Goal: Task Accomplishment & Management: Use online tool/utility

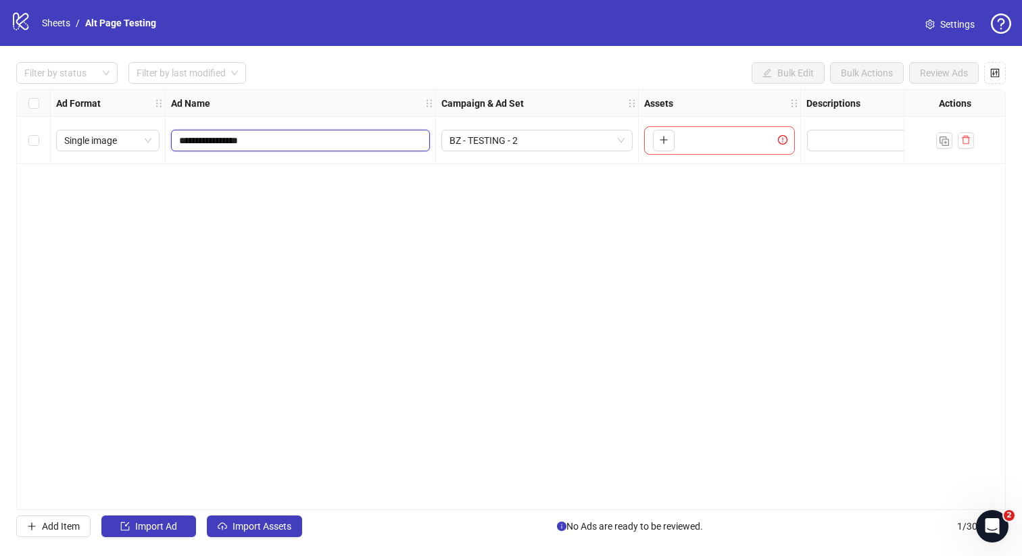
click at [322, 141] on input "**********" at bounding box center [299, 140] width 240 height 15
type input "**********"
click at [666, 138] on icon "plus" at bounding box center [663, 139] width 9 height 9
click at [662, 140] on icon "plus" at bounding box center [663, 140] width 7 height 1
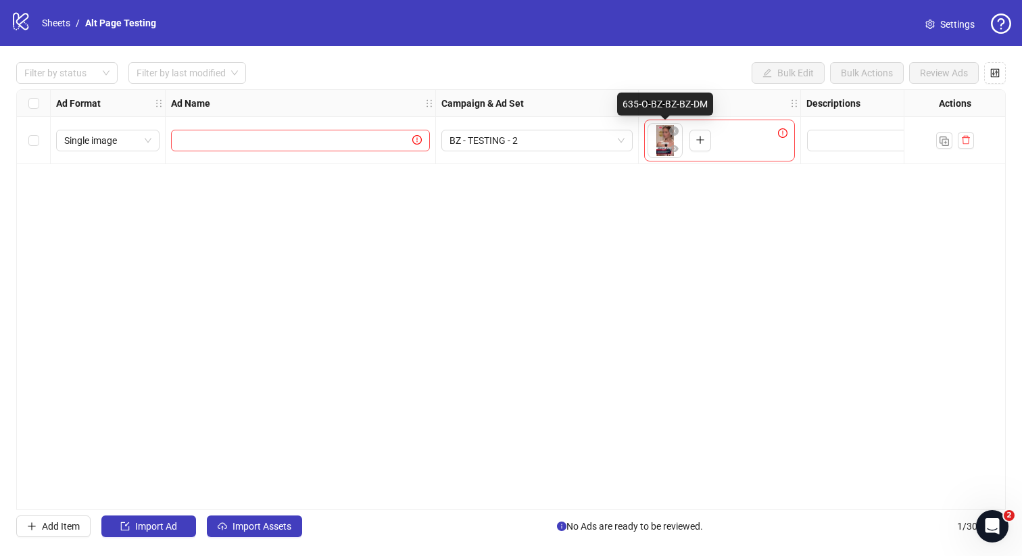
click at [665, 103] on div "635-O-BZ-BZ-BZ-DM" at bounding box center [665, 104] width 96 height 23
click at [310, 135] on input "text" at bounding box center [294, 140] width 230 height 15
paste input "**********"
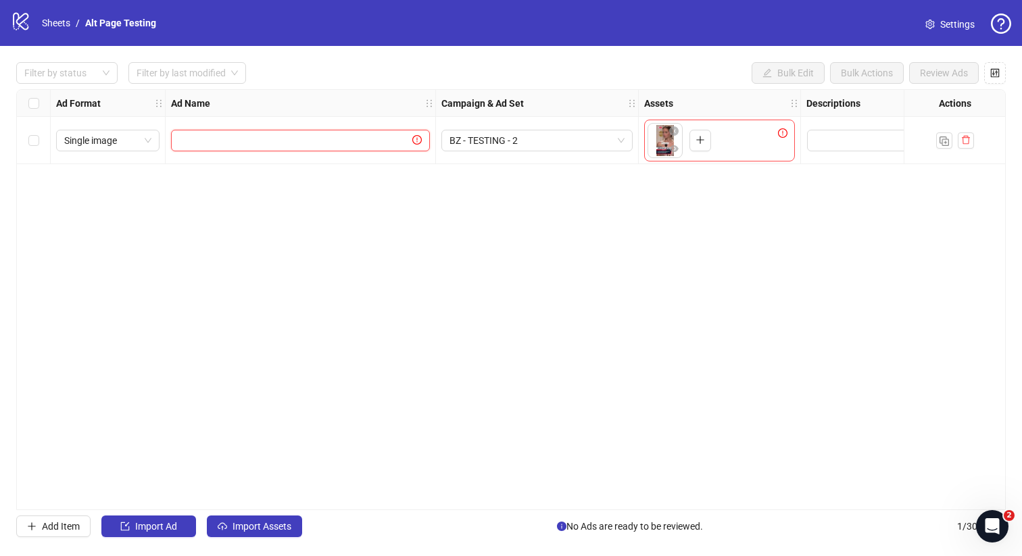
type input "**********"
click at [664, 143] on body "**********" at bounding box center [511, 278] width 1022 height 556
click at [660, 141] on body "**********" at bounding box center [511, 278] width 1022 height 556
click at [664, 139] on body "**********" at bounding box center [511, 278] width 1022 height 556
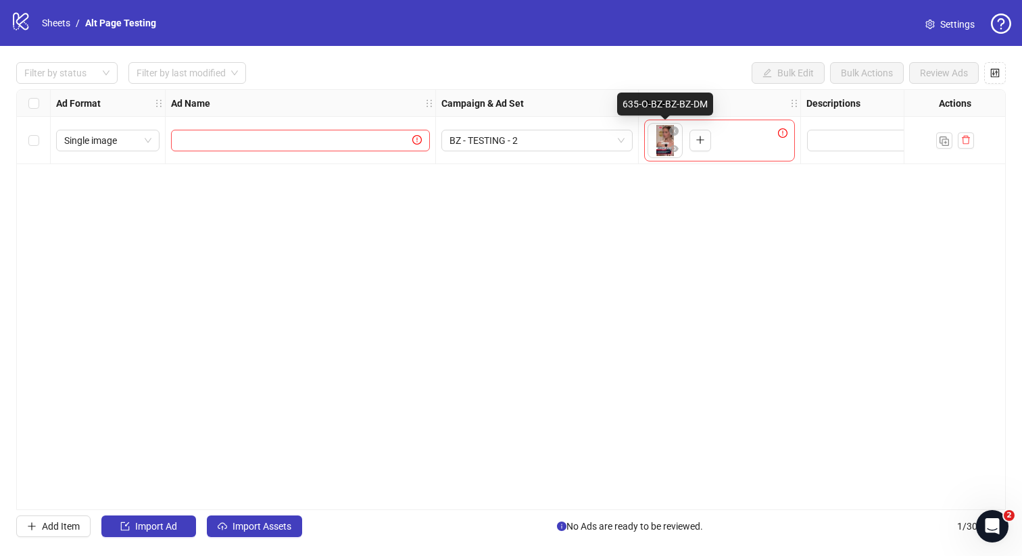
click at [664, 139] on body "**********" at bounding box center [511, 278] width 1022 height 556
click at [657, 158] on div "To pick up a draggable item, press the space bar. While dragging, use the arrow…" at bounding box center [719, 141] width 151 height 42
click at [330, 148] on span at bounding box center [300, 141] width 259 height 22
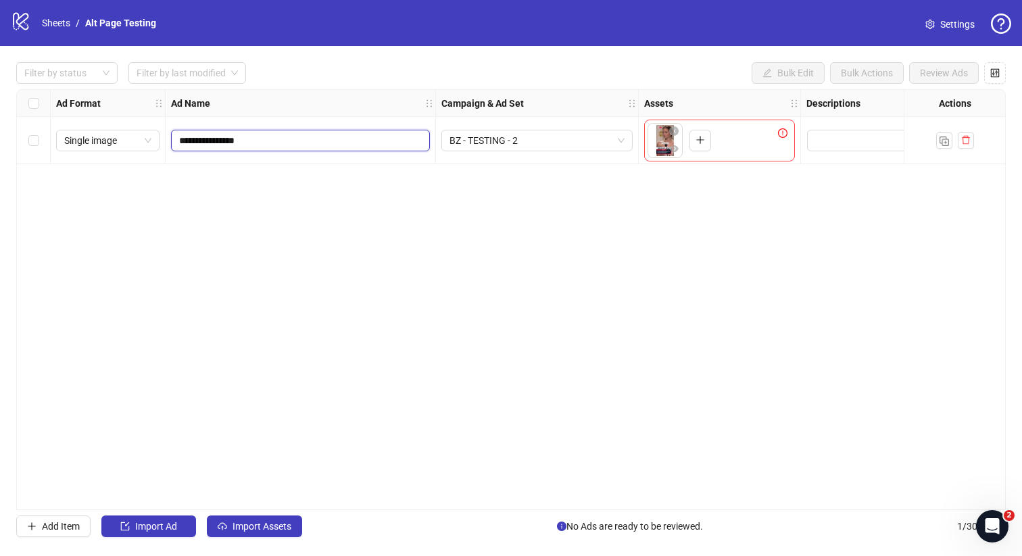
type input "**********"
click at [655, 184] on div "**********" at bounding box center [510, 299] width 989 height 421
click at [263, 523] on span "Import Assets" at bounding box center [261, 526] width 59 height 11
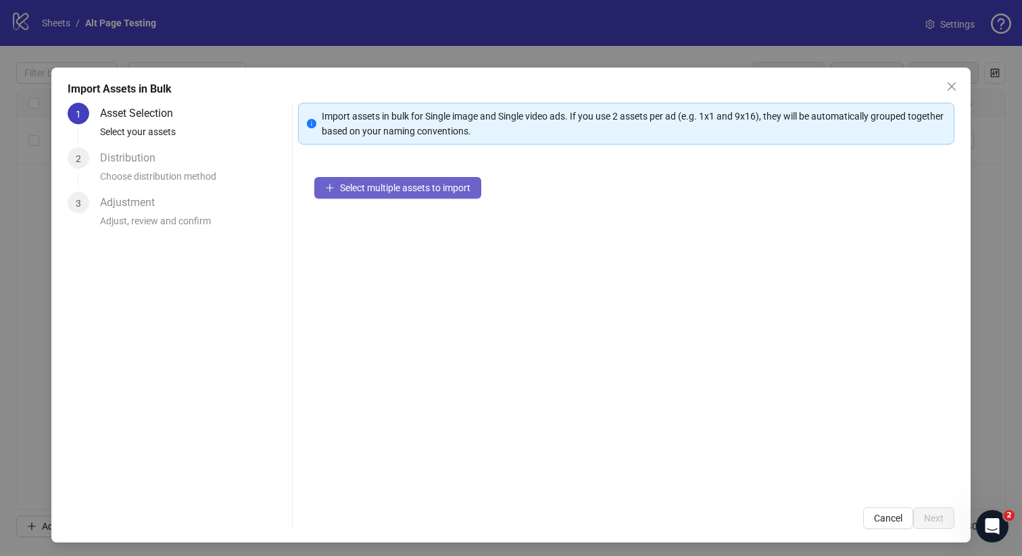
click at [374, 195] on button "Select multiple assets to import" at bounding box center [397, 188] width 167 height 22
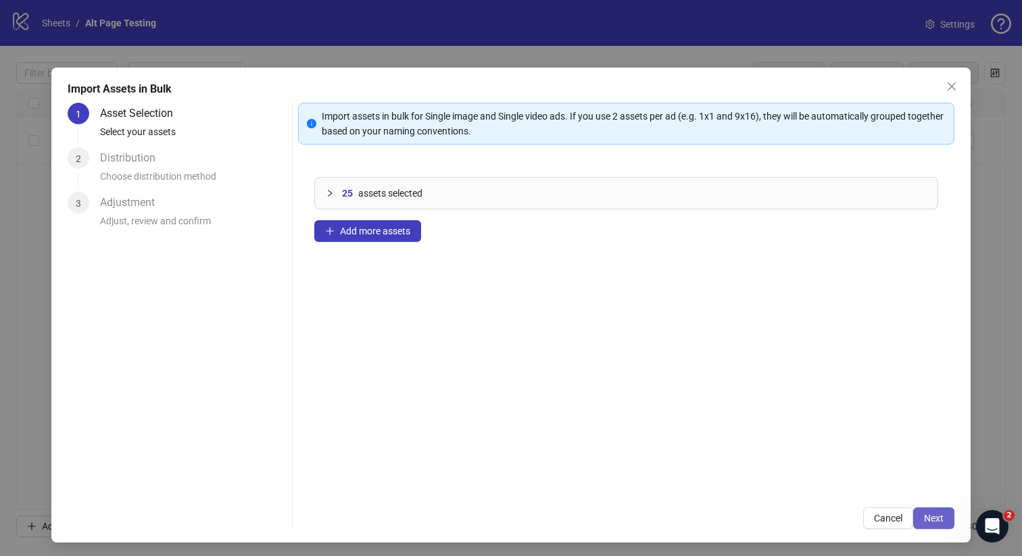
click at [926, 512] on button "Next" at bounding box center [933, 518] width 41 height 22
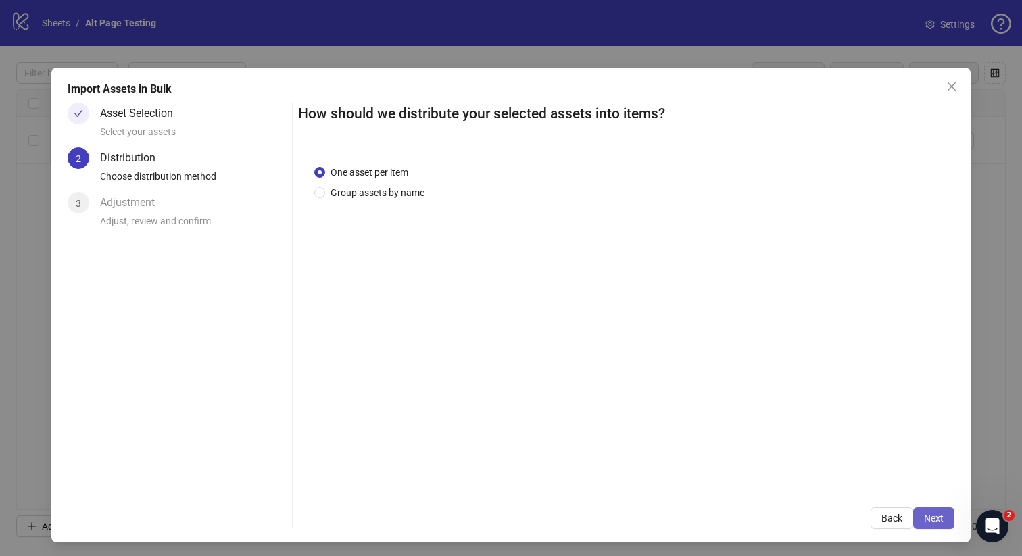
click at [938, 519] on span "Next" at bounding box center [934, 518] width 20 height 11
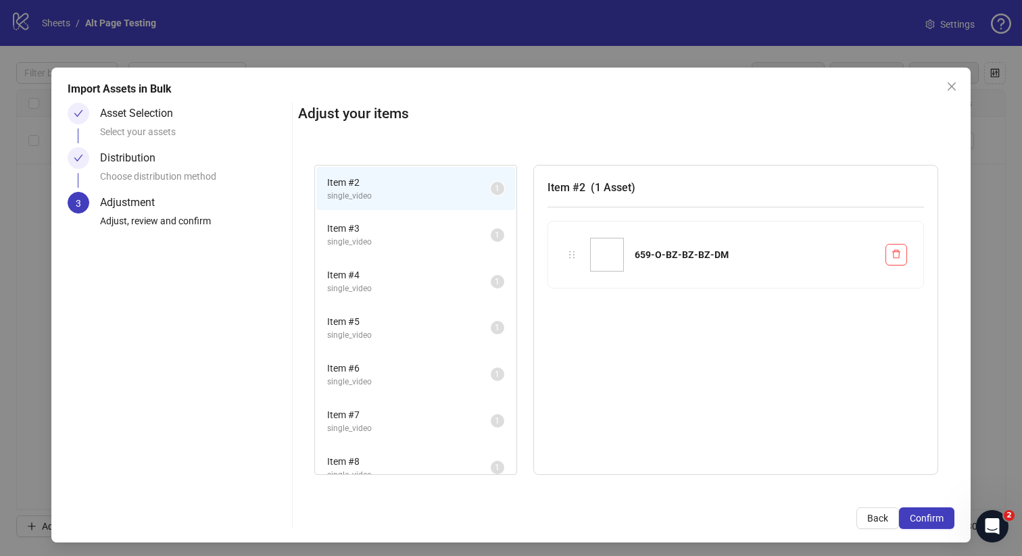
click at [389, 222] on span "Item # 3" at bounding box center [409, 228] width 164 height 15
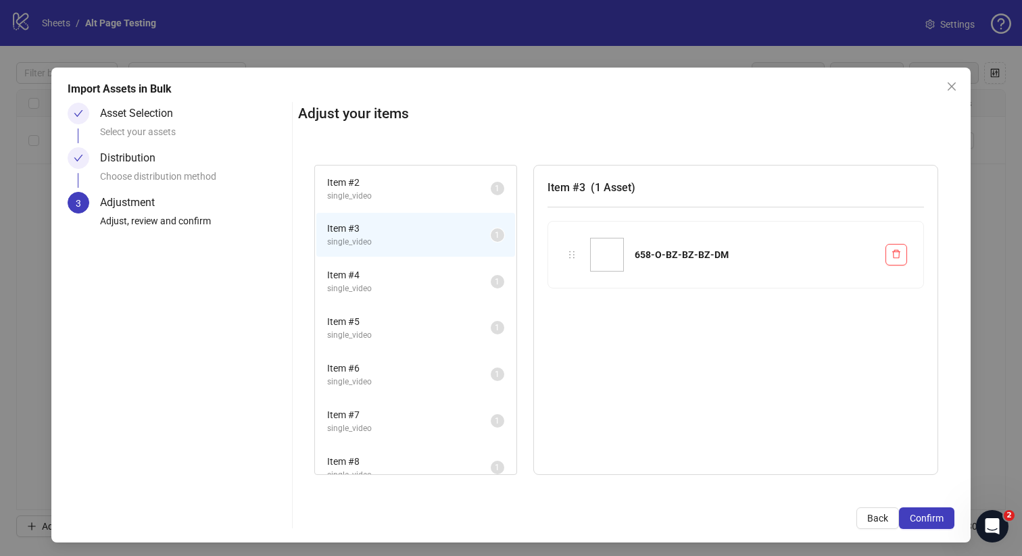
click at [384, 288] on span "single_video" at bounding box center [409, 288] width 164 height 13
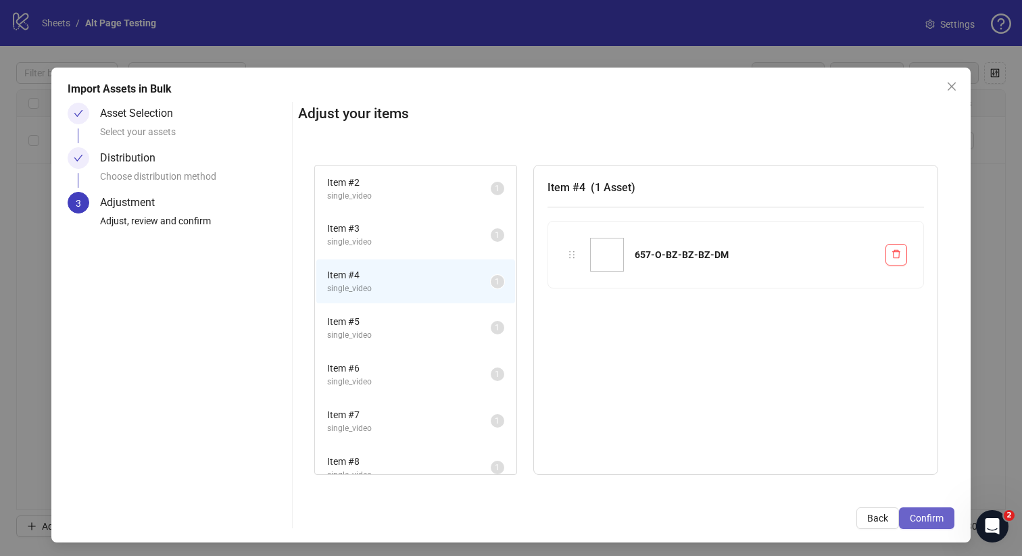
click at [919, 520] on span "Confirm" at bounding box center [927, 518] width 34 height 11
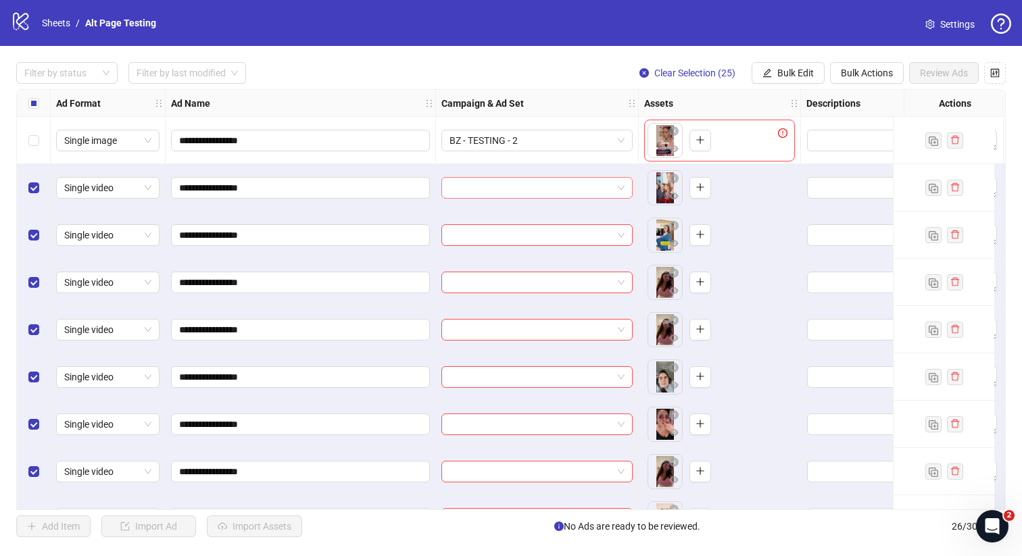
click at [571, 191] on input "search" at bounding box center [530, 188] width 163 height 20
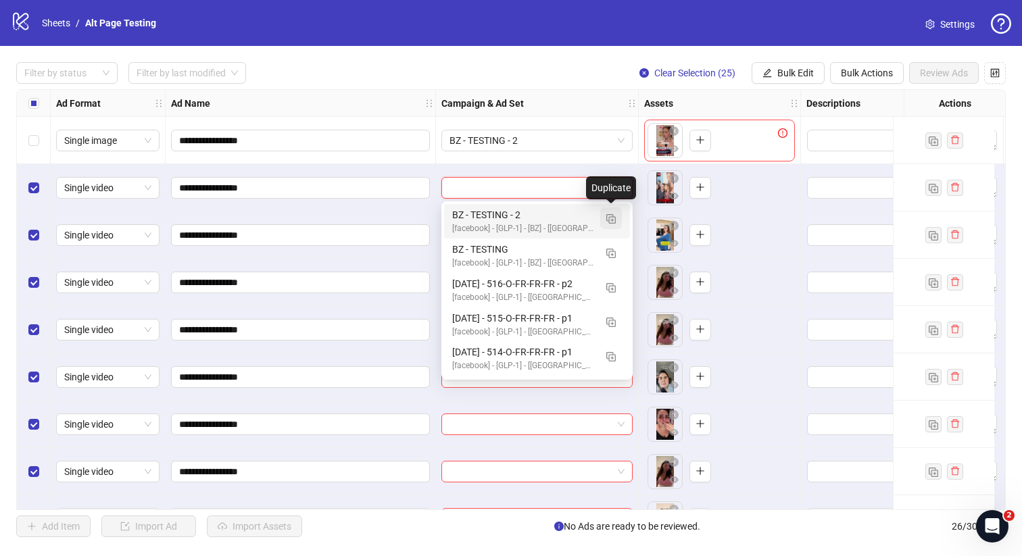
click at [614, 220] on img "button" at bounding box center [610, 218] width 9 height 9
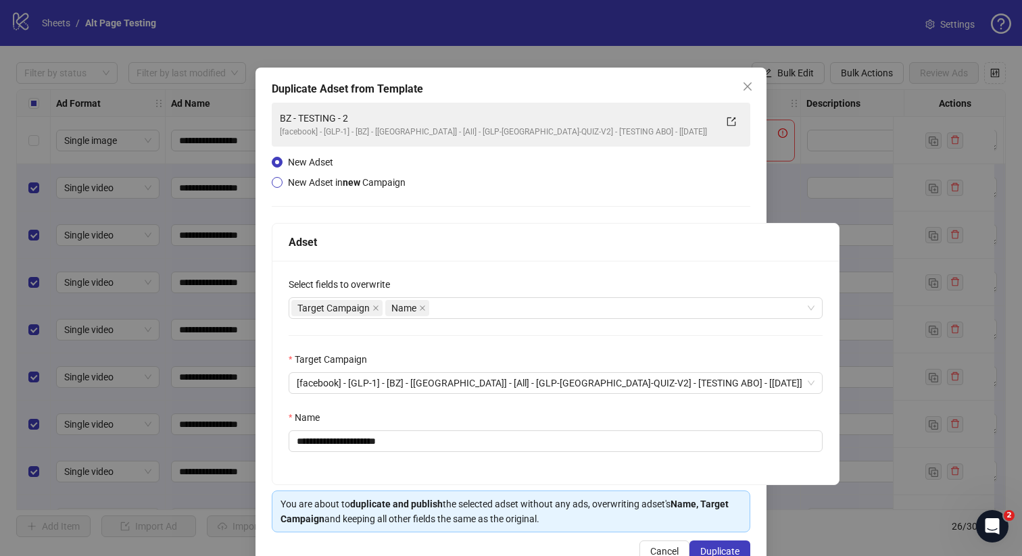
click at [326, 183] on span "New Adset in new Campaign" at bounding box center [347, 182] width 118 height 11
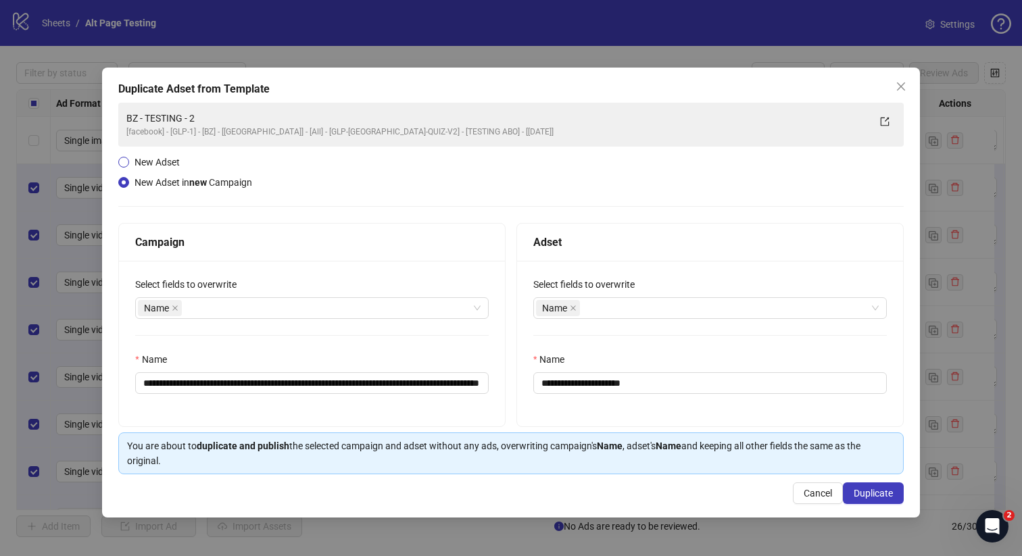
click at [165, 161] on span "New Adset" at bounding box center [156, 162] width 45 height 11
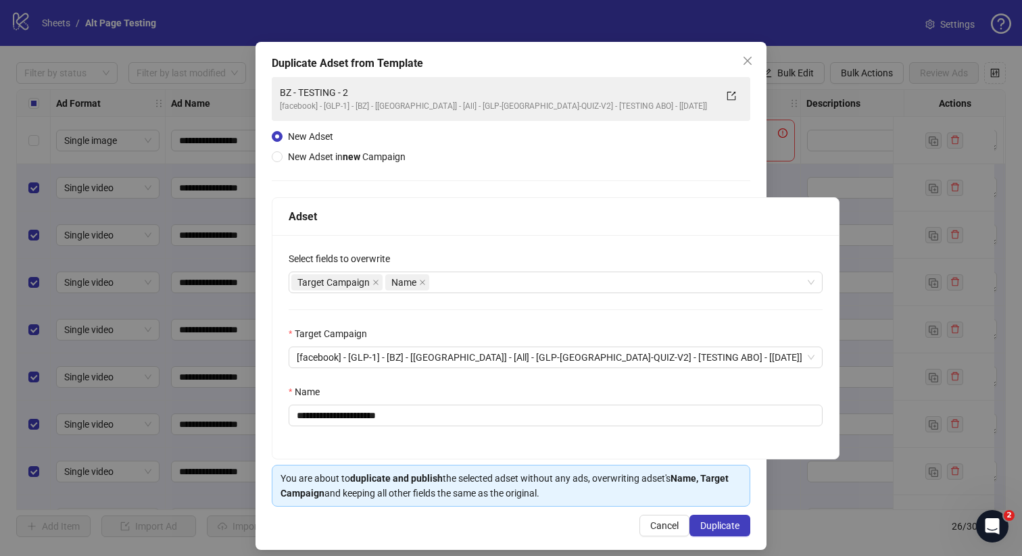
scroll to position [36, 0]
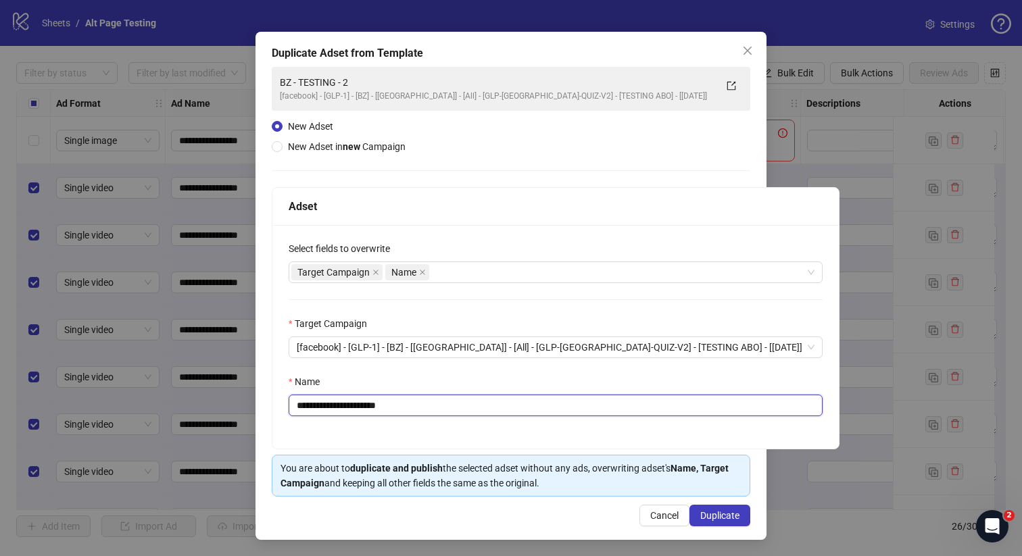
click at [424, 403] on input "**********" at bounding box center [556, 406] width 534 height 22
type input "**********"
click at [711, 516] on span "Duplicate" at bounding box center [719, 515] width 39 height 11
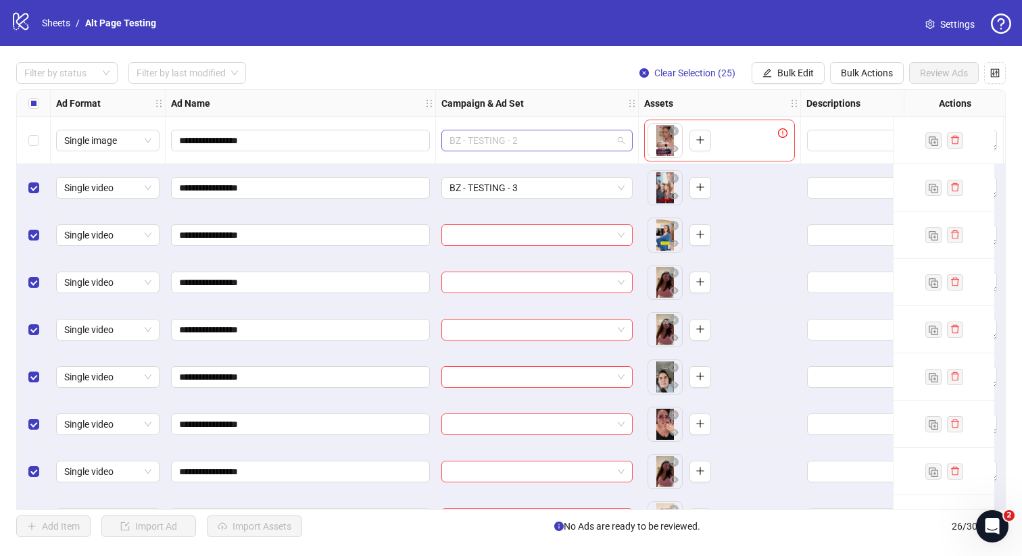
click at [551, 136] on span "BZ - TESTING - 2" at bounding box center [536, 140] width 175 height 20
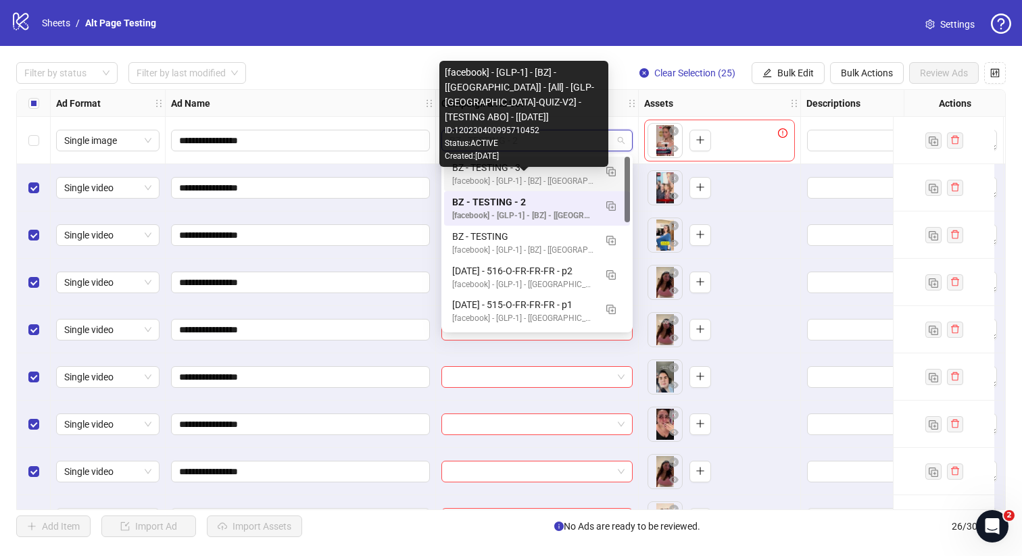
click at [540, 176] on div "[facebook] - [GLP-1] - [BZ] - [[GEOGRAPHIC_DATA]] - [All] - [GLP-[GEOGRAPHIC_DA…" at bounding box center [523, 181] width 143 height 13
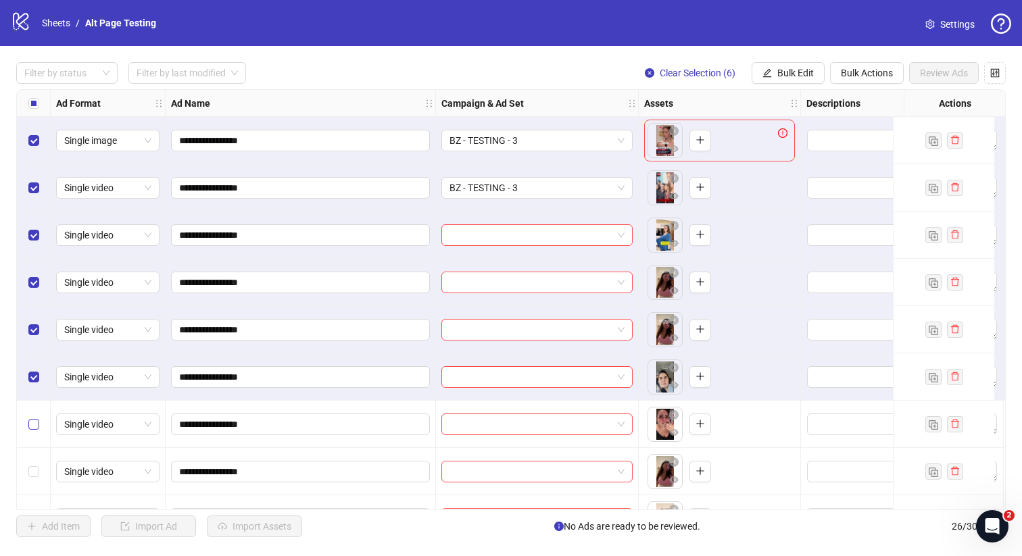
click at [30, 431] on label "Select row 7" at bounding box center [33, 424] width 11 height 15
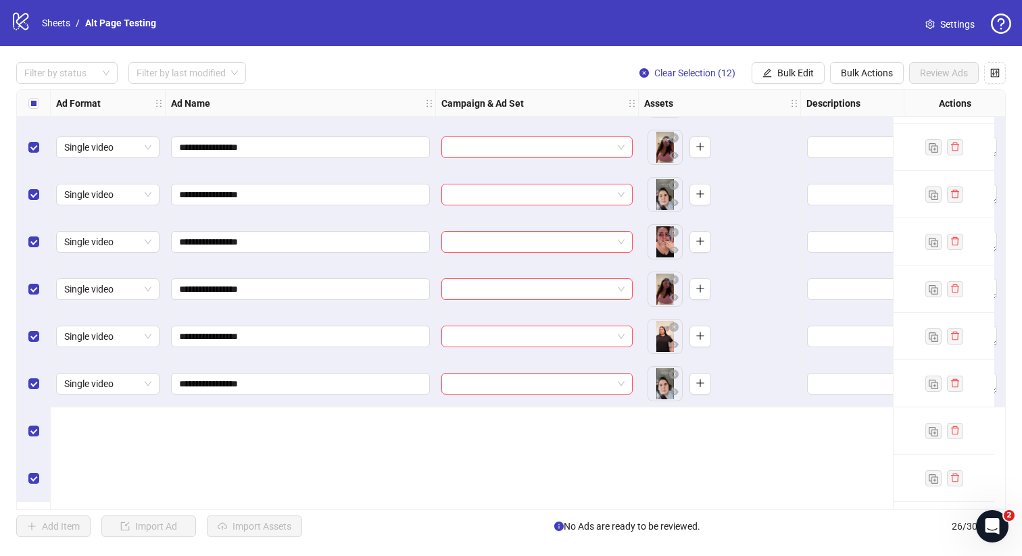
scroll to position [0, 0]
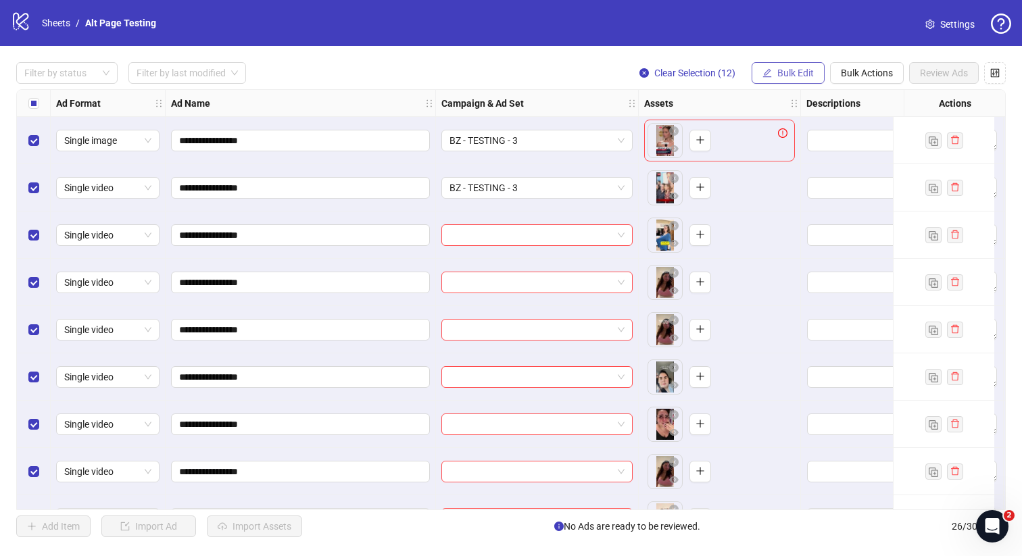
click at [805, 74] on span "Bulk Edit" at bounding box center [795, 73] width 36 height 11
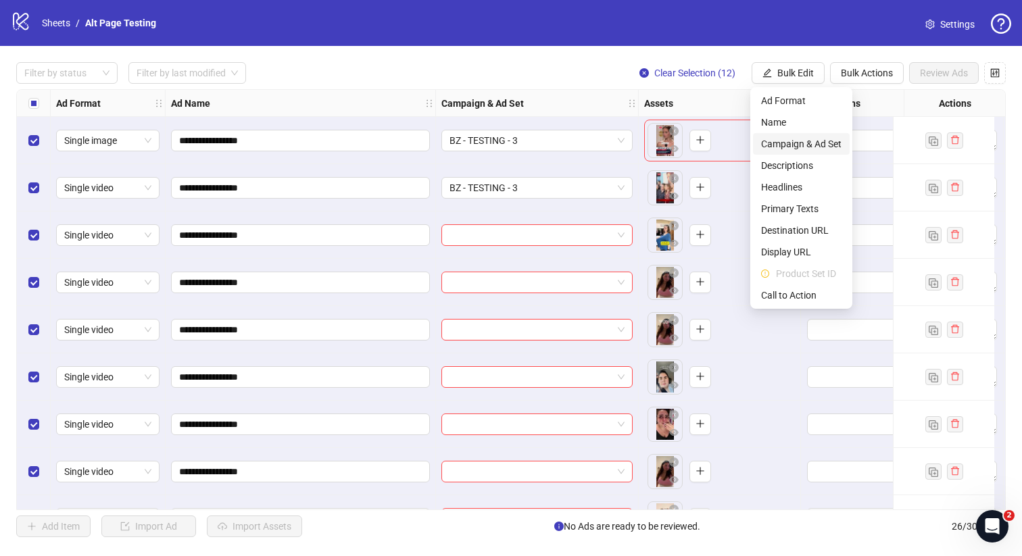
click at [810, 144] on span "Campaign & Ad Set" at bounding box center [801, 143] width 80 height 15
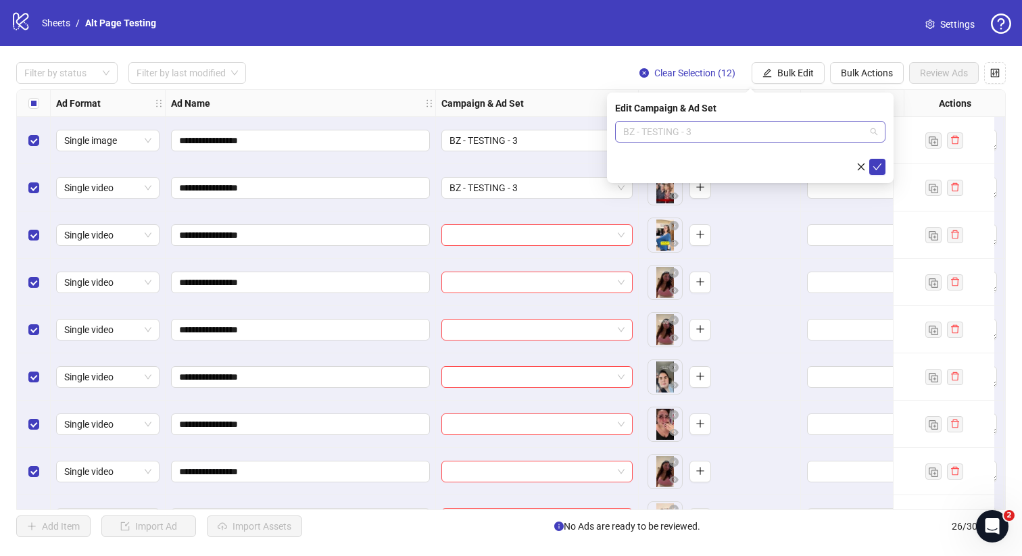
click at [787, 130] on span "BZ - TESTING - 3" at bounding box center [750, 132] width 254 height 20
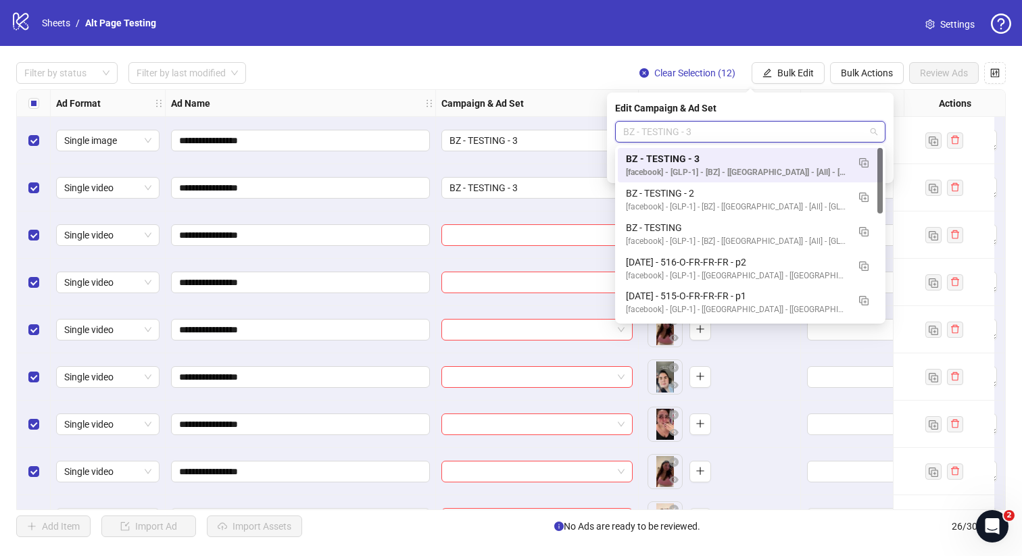
click at [787, 130] on span "BZ - TESTING - 3" at bounding box center [750, 132] width 254 height 20
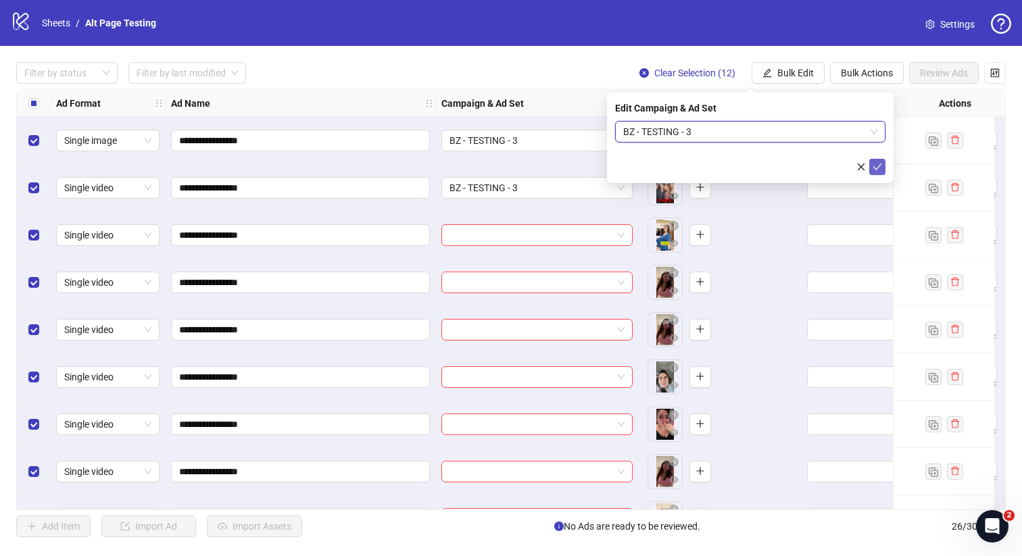
click at [881, 164] on icon "check" at bounding box center [876, 166] width 9 height 9
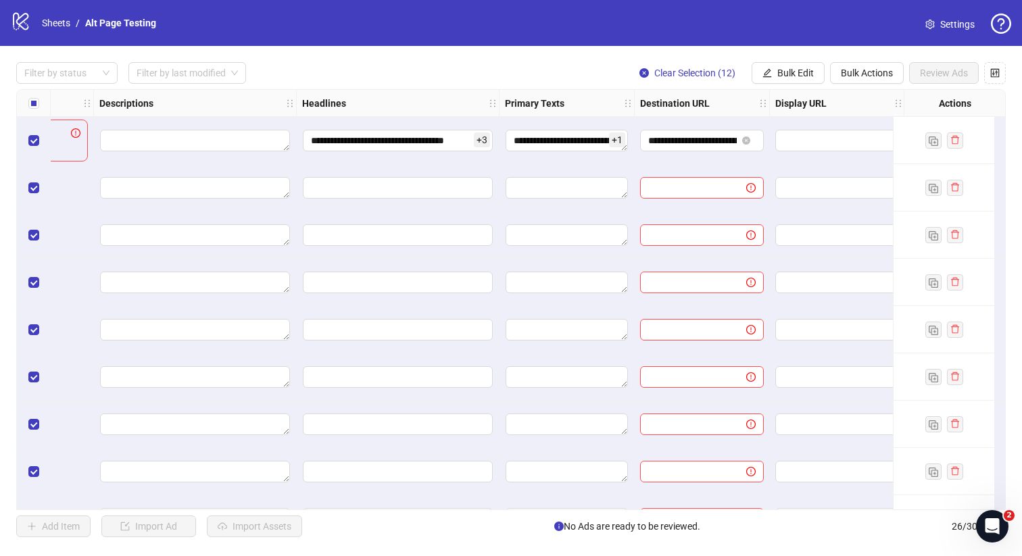
scroll to position [0, 709]
click at [668, 143] on input "**********" at bounding box center [690, 140] width 89 height 15
type input "**********"
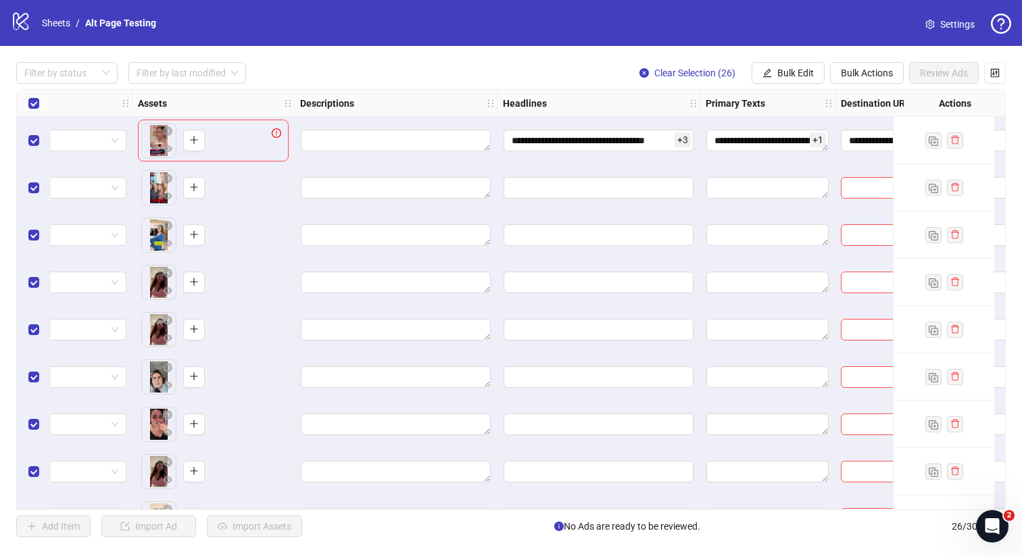
scroll to position [0, 657]
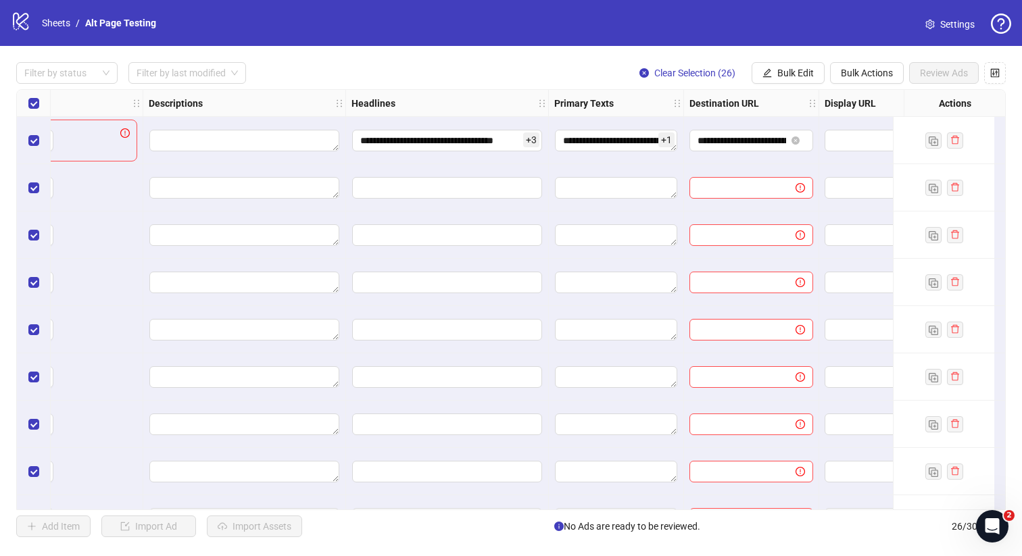
click at [399, 105] on div "Headlines" at bounding box center [447, 103] width 203 height 27
click at [789, 72] on span "Bulk Edit" at bounding box center [795, 73] width 36 height 11
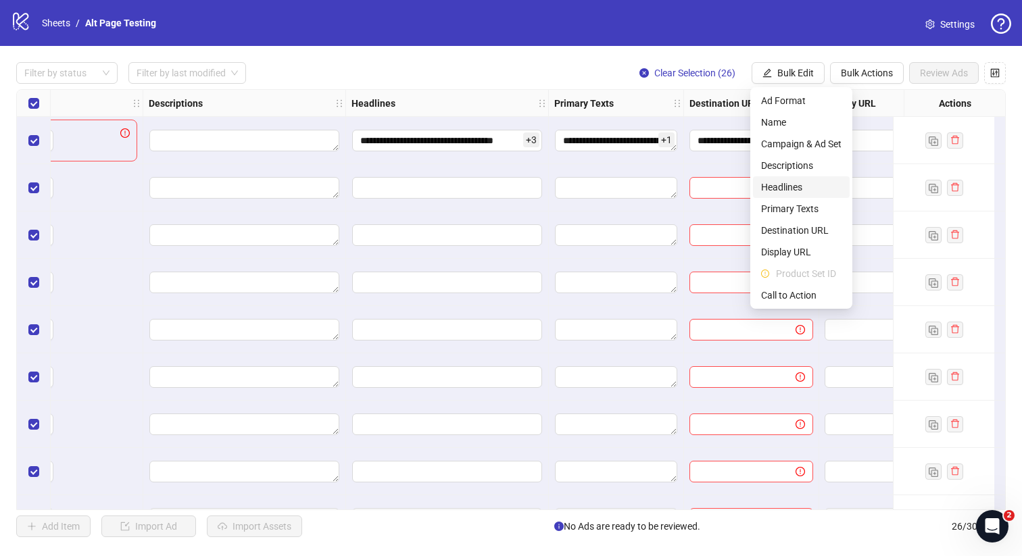
click at [801, 182] on span "Headlines" at bounding box center [801, 187] width 80 height 15
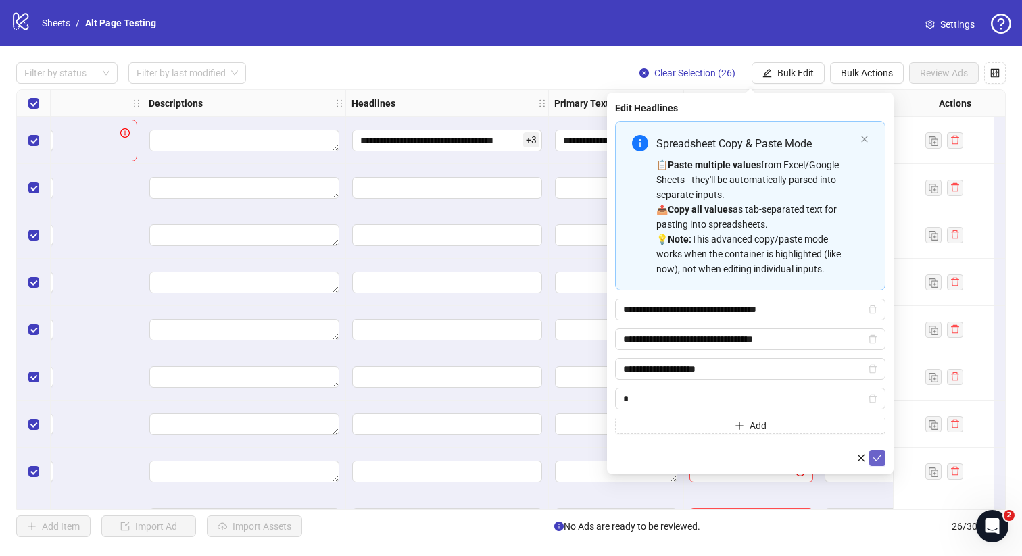
click at [879, 453] on icon "check" at bounding box center [876, 457] width 9 height 9
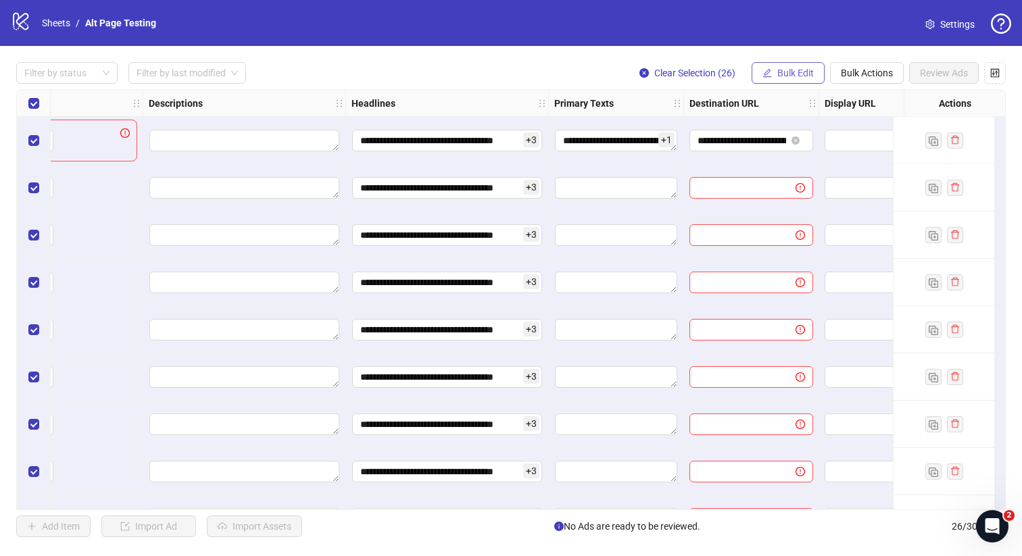
click at [781, 68] on span "Bulk Edit" at bounding box center [795, 73] width 36 height 11
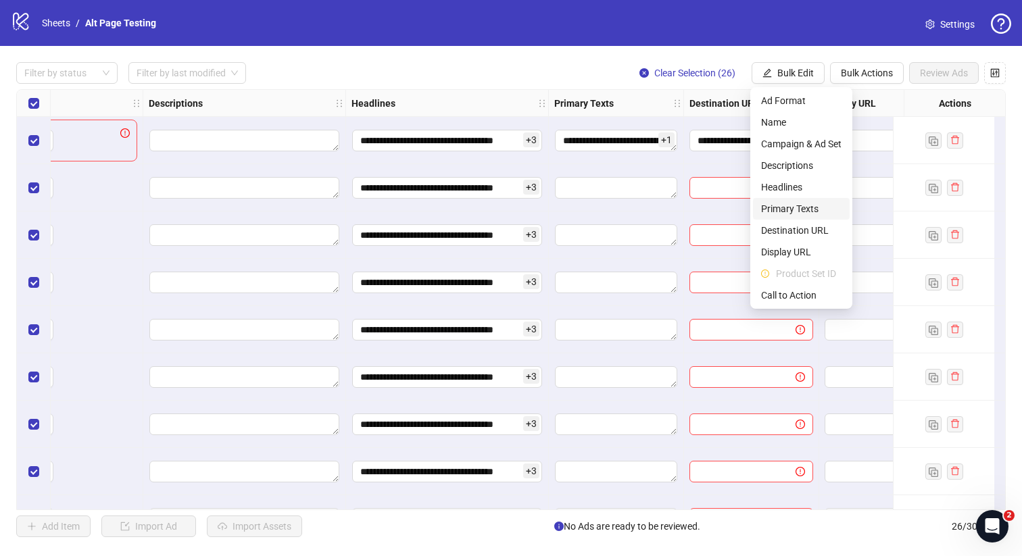
click at [810, 209] on span "Primary Texts" at bounding box center [801, 208] width 80 height 15
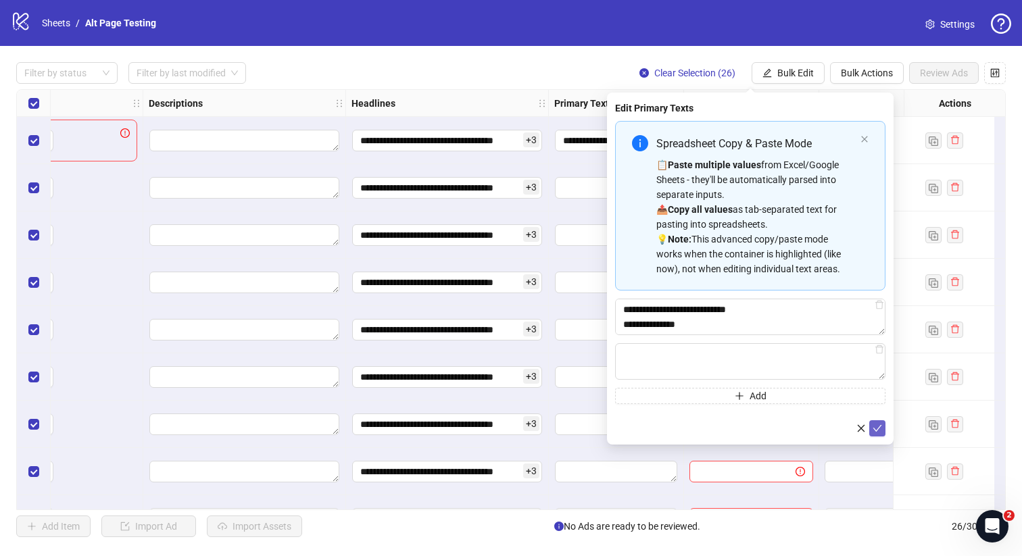
click at [872, 425] on icon "check" at bounding box center [876, 428] width 9 height 9
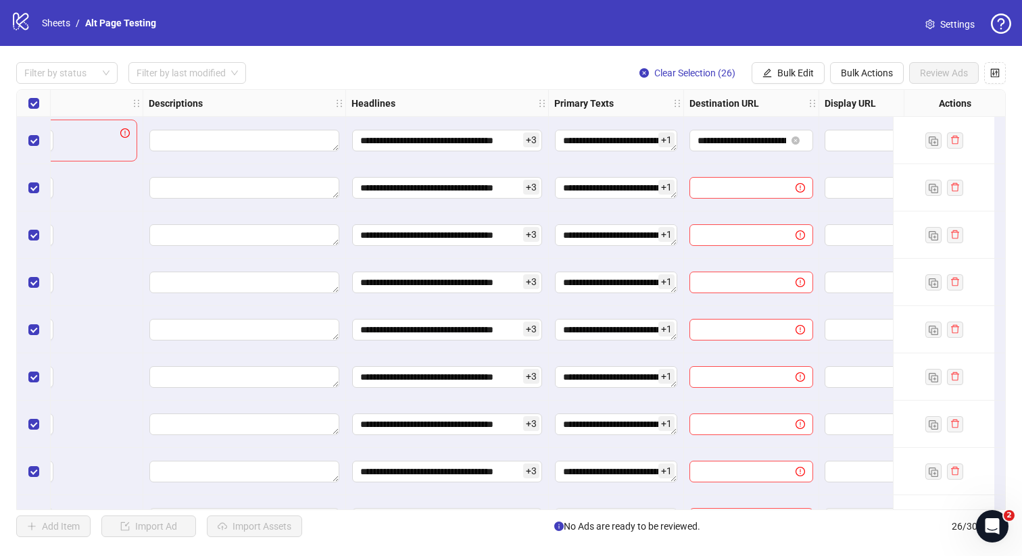
click at [777, 109] on div "Destination URL" at bounding box center [751, 103] width 135 height 27
click at [849, 80] on button "Bulk Actions" at bounding box center [867, 73] width 74 height 22
click at [793, 68] on span "Bulk Edit" at bounding box center [795, 73] width 36 height 11
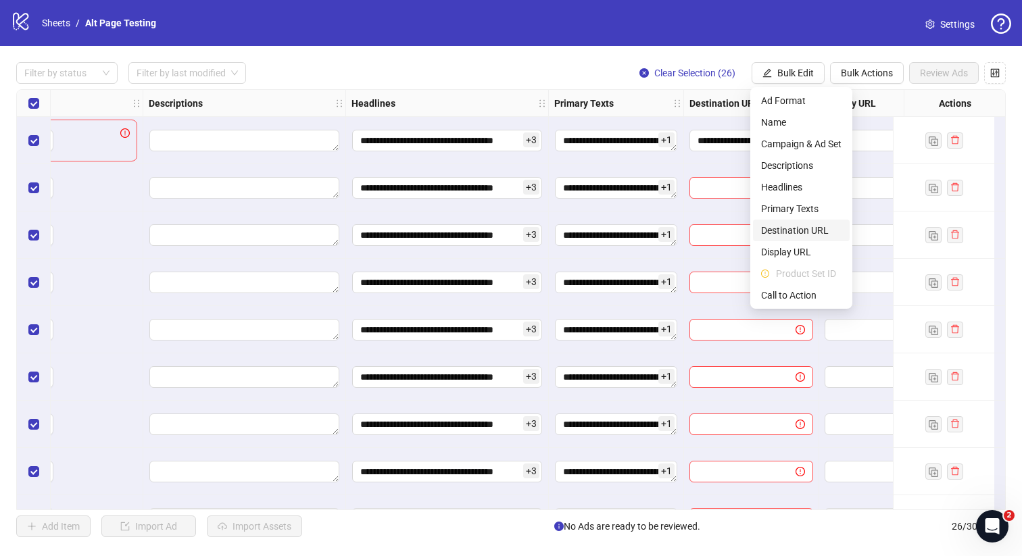
click at [804, 234] on span "Destination URL" at bounding box center [801, 230] width 80 height 15
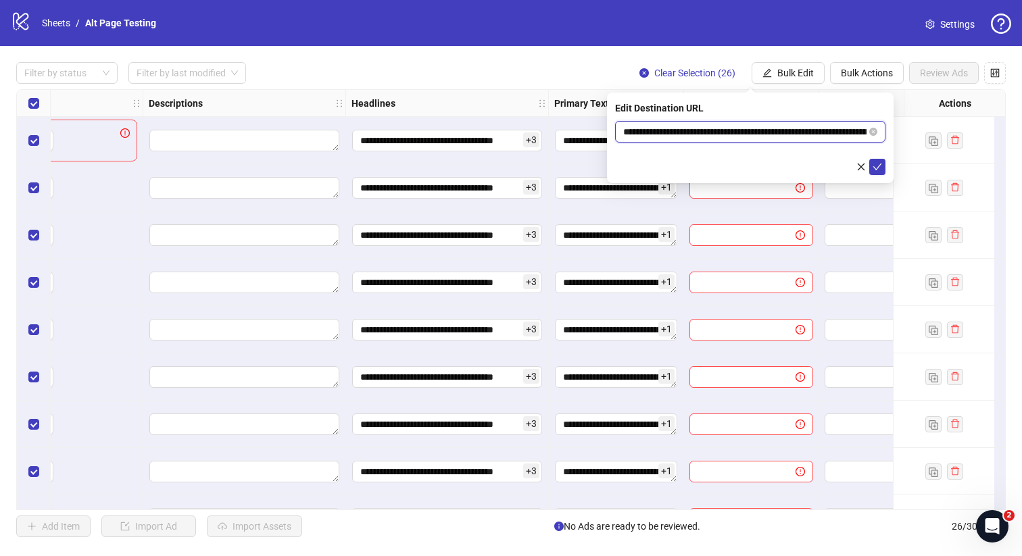
click at [807, 131] on input "**********" at bounding box center [744, 131] width 243 height 15
type input "**********"
click at [877, 169] on icon "check" at bounding box center [876, 166] width 9 height 9
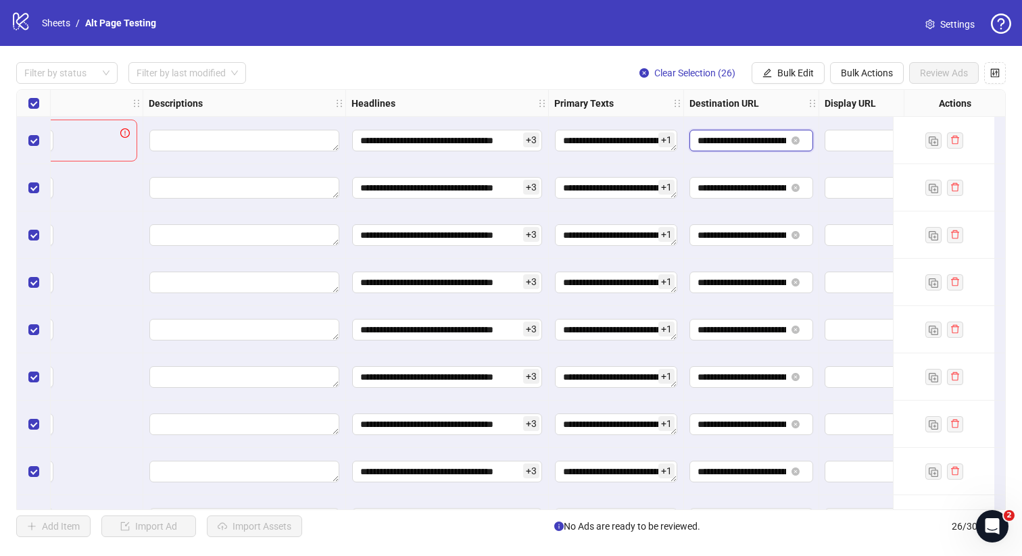
click at [757, 139] on input "**********" at bounding box center [741, 140] width 89 height 15
click at [764, 189] on input "**********" at bounding box center [741, 187] width 89 height 15
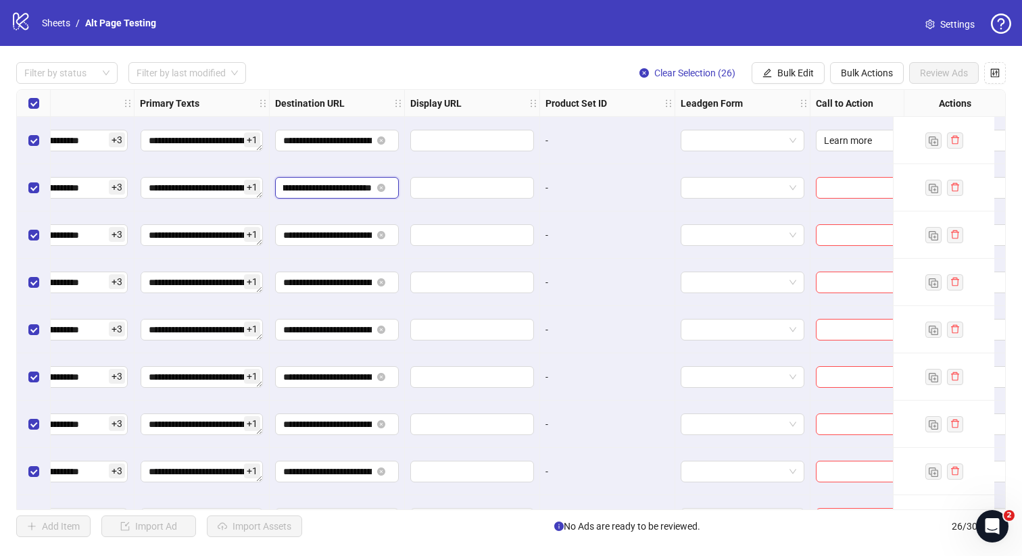
scroll to position [0, 1160]
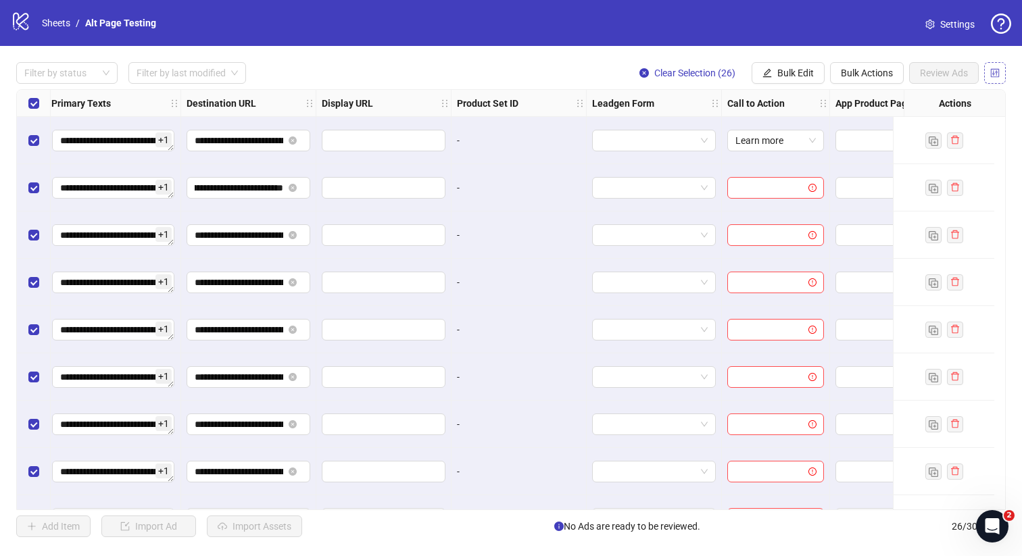
click at [997, 74] on icon "control" at bounding box center [994, 72] width 9 height 9
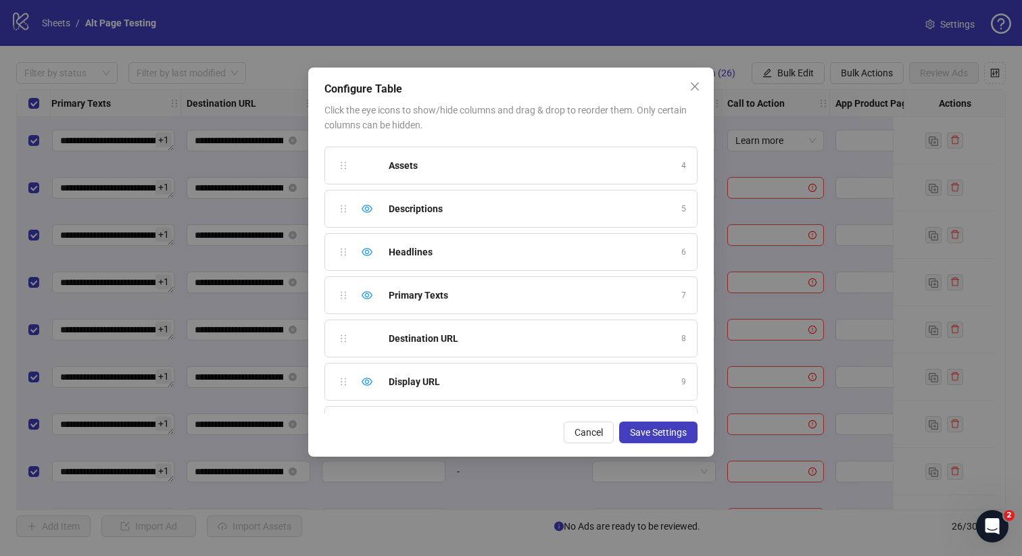
scroll to position [422, 0]
click at [366, 301] on icon "eye" at bounding box center [367, 302] width 11 height 11
click at [369, 168] on icon "eye" at bounding box center [367, 173] width 11 height 11
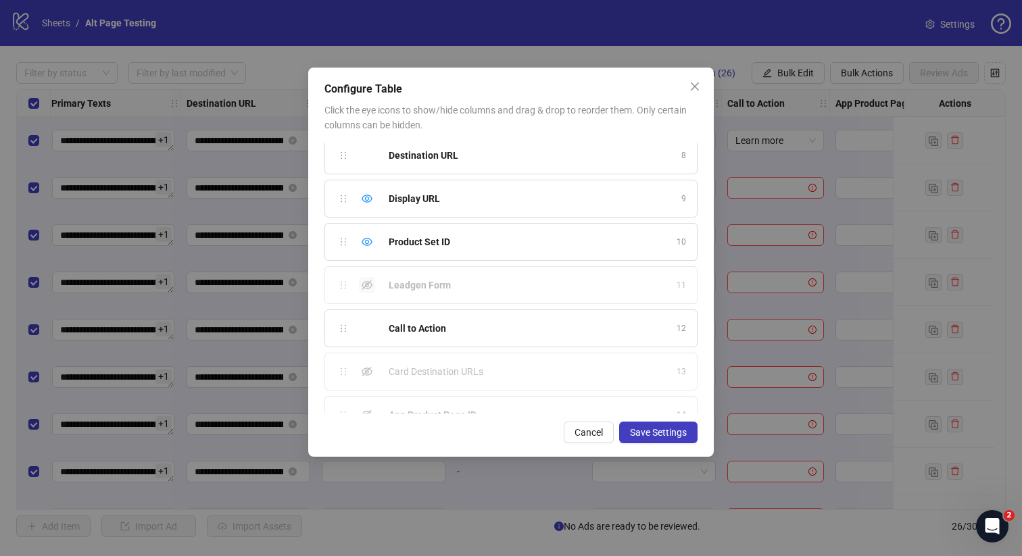
scroll to position [299, 0]
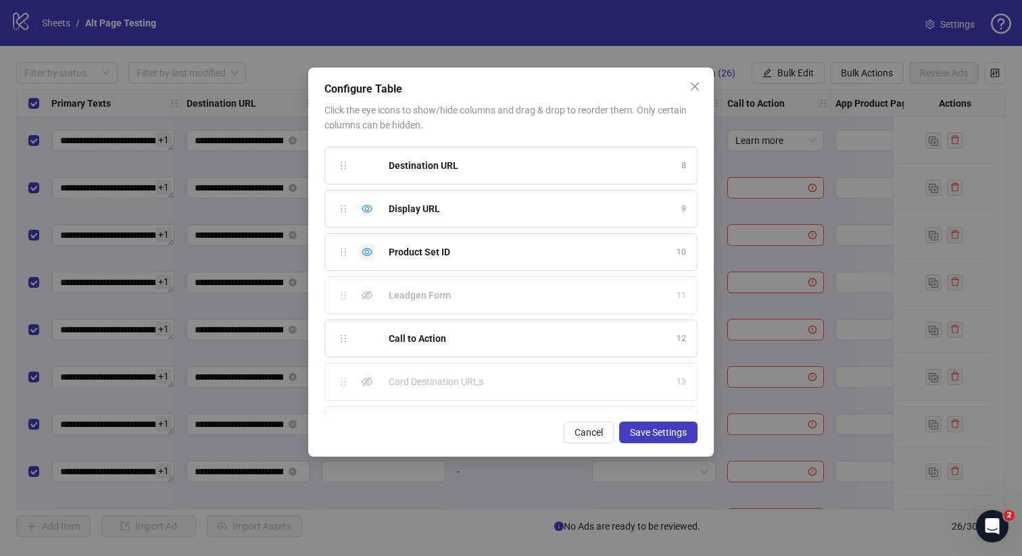
click at [363, 249] on icon "eye" at bounding box center [367, 252] width 11 height 8
click at [364, 212] on icon "eye" at bounding box center [367, 208] width 11 height 11
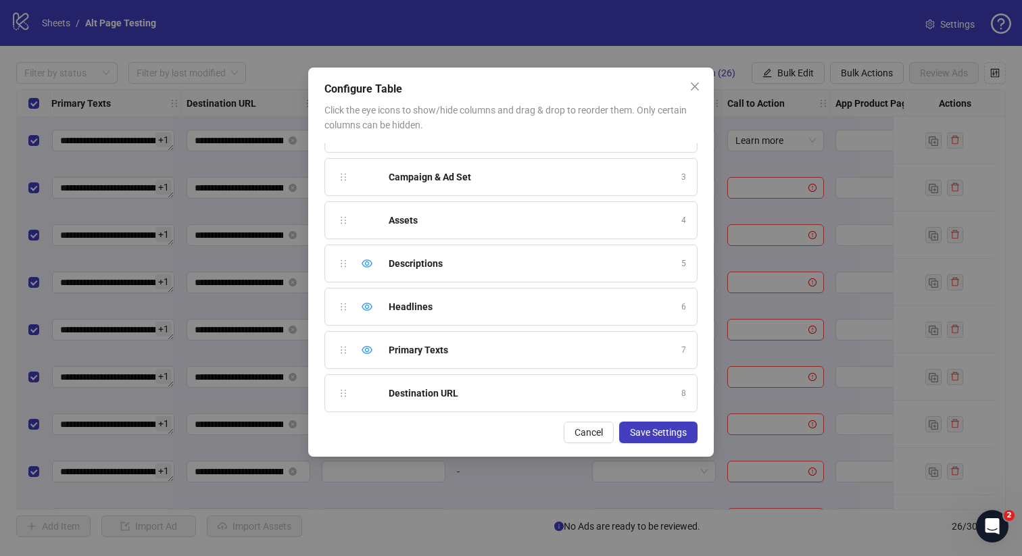
scroll to position [63, 0]
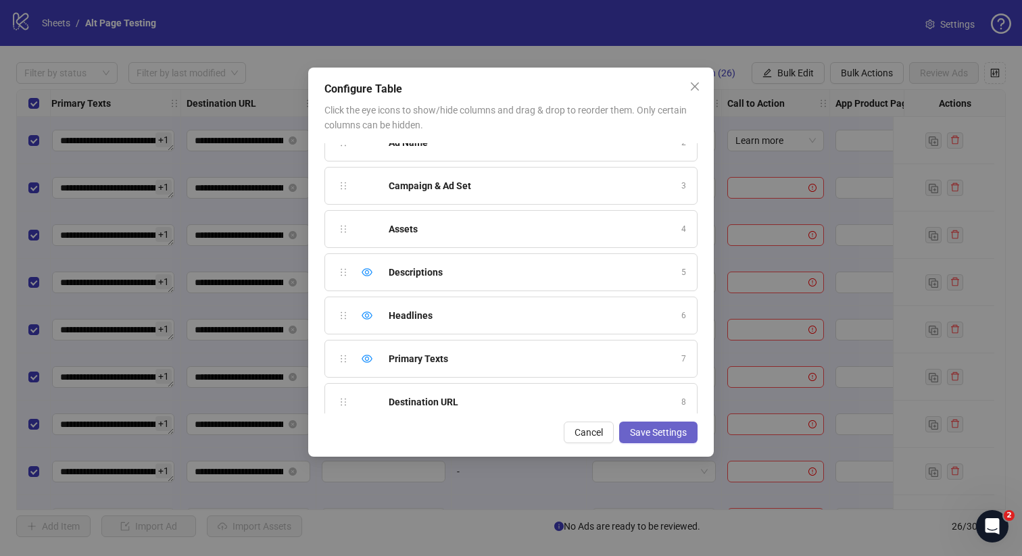
click at [630, 430] on span "Save Settings" at bounding box center [658, 432] width 57 height 11
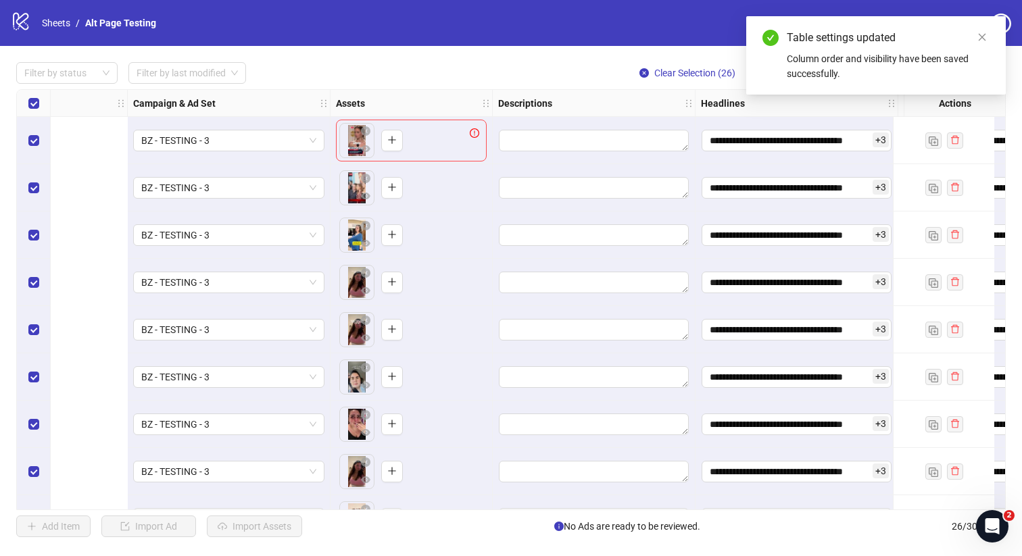
scroll to position [0, 692]
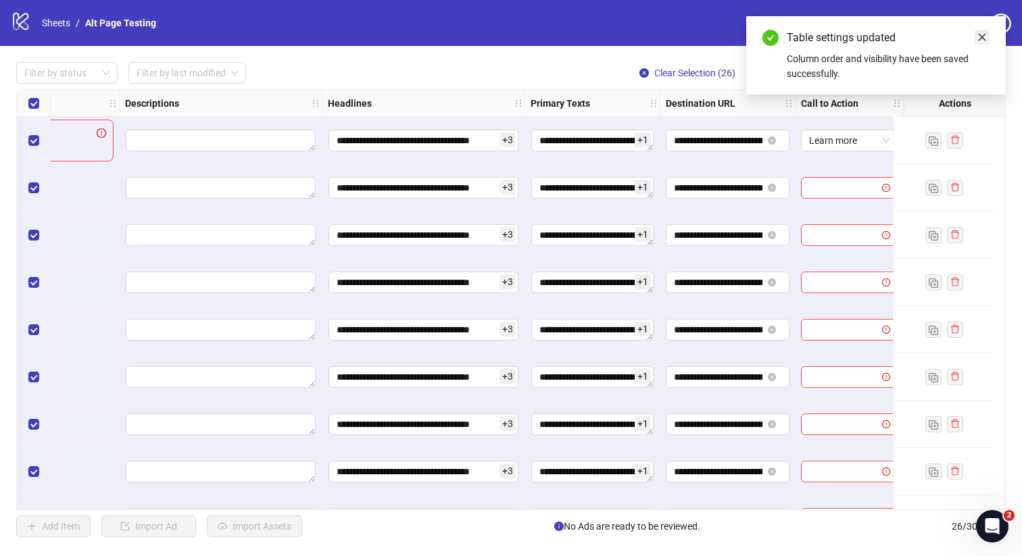
click at [982, 34] on icon "close" at bounding box center [981, 36] width 9 height 9
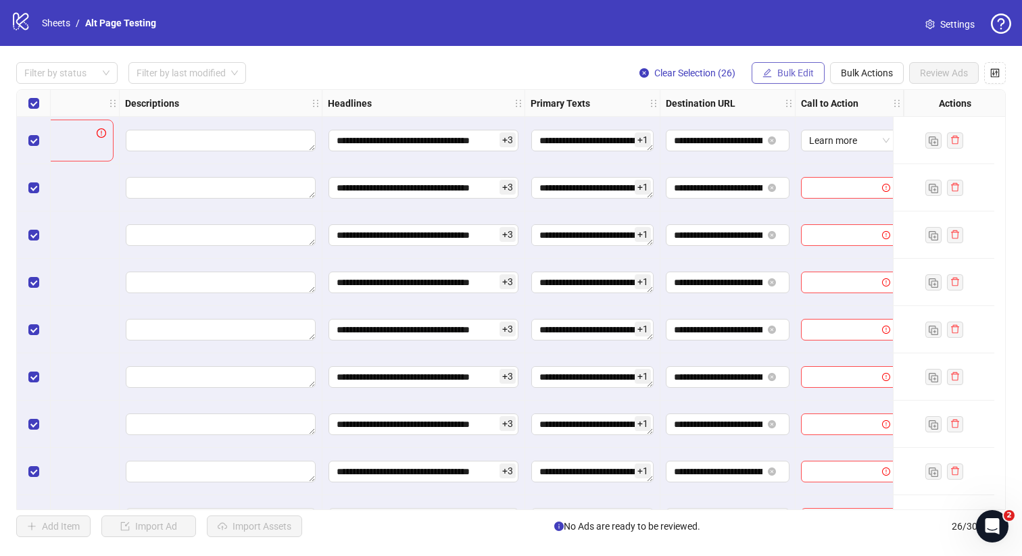
click at [785, 76] on span "Bulk Edit" at bounding box center [795, 73] width 36 height 11
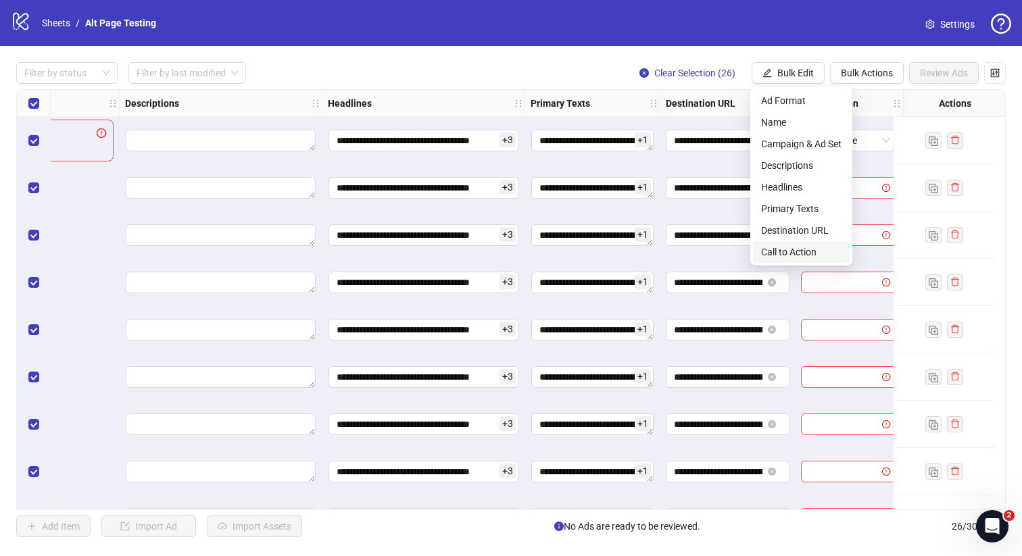
click at [791, 249] on span "Call to Action" at bounding box center [801, 252] width 80 height 15
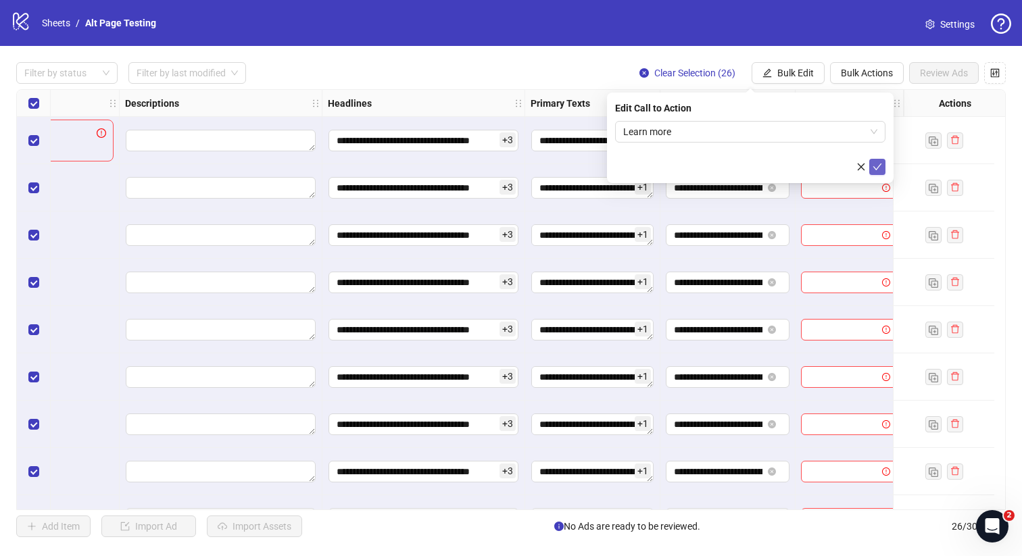
click at [878, 166] on icon "check" at bounding box center [876, 166] width 9 height 9
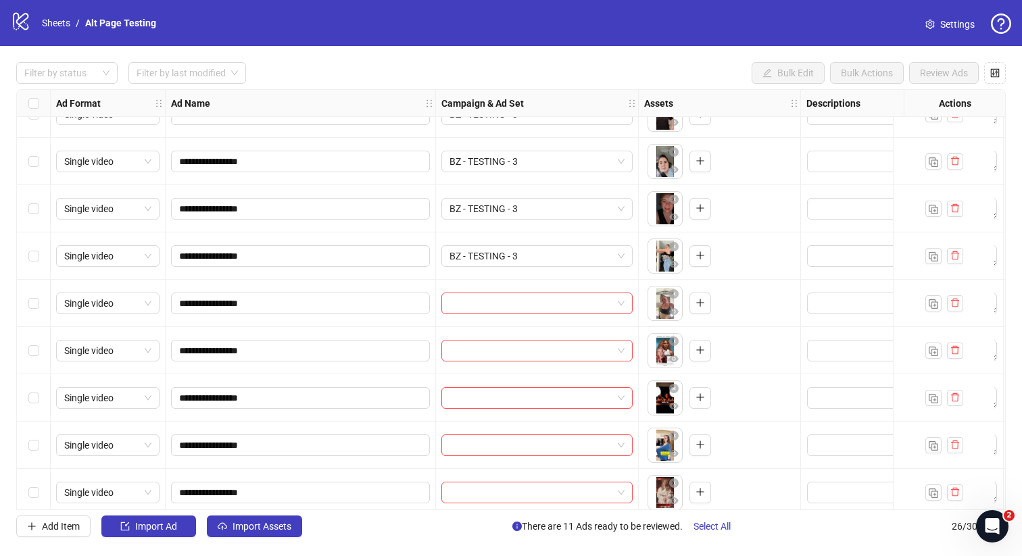
scroll to position [510, 0]
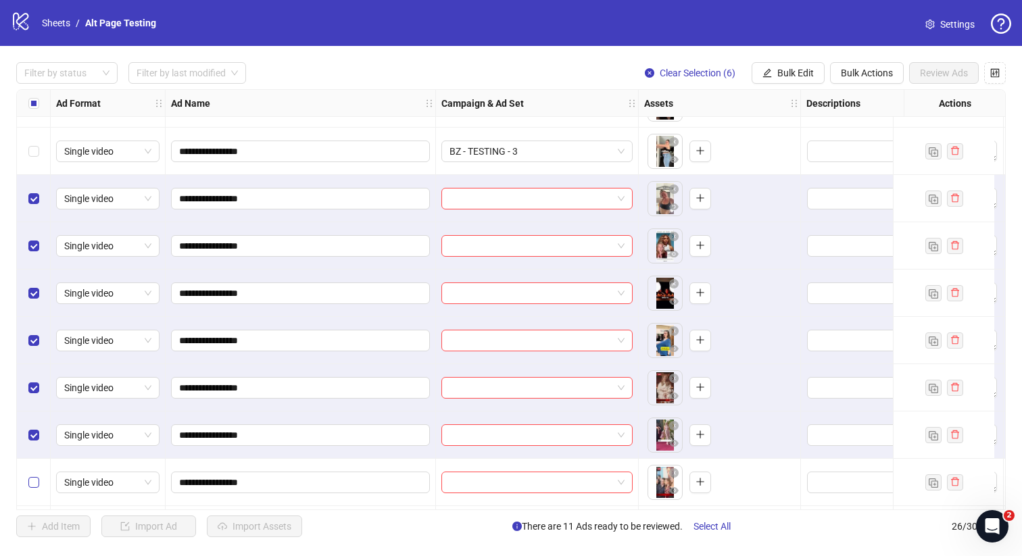
click at [34, 476] on label "Select row 19" at bounding box center [33, 482] width 11 height 15
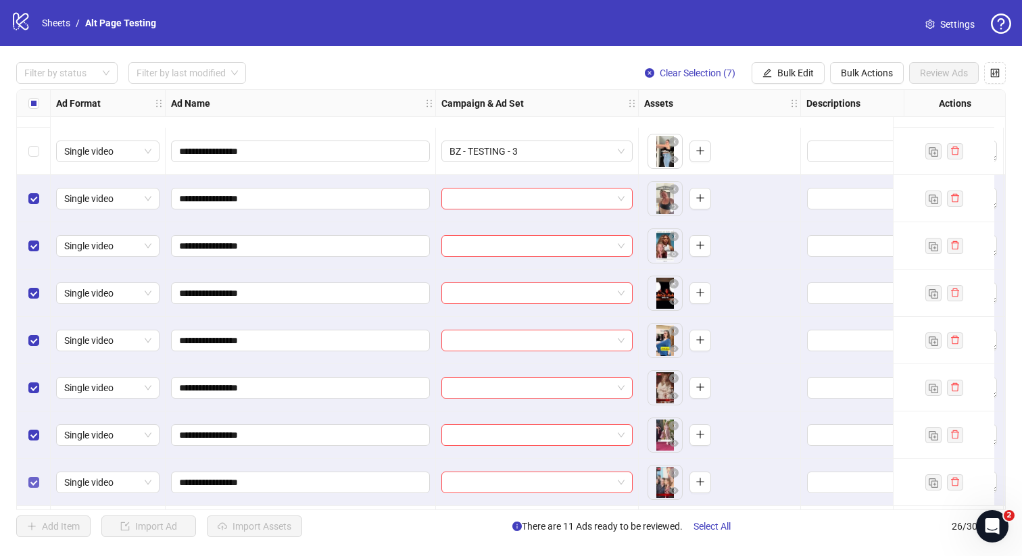
scroll to position [748, 0]
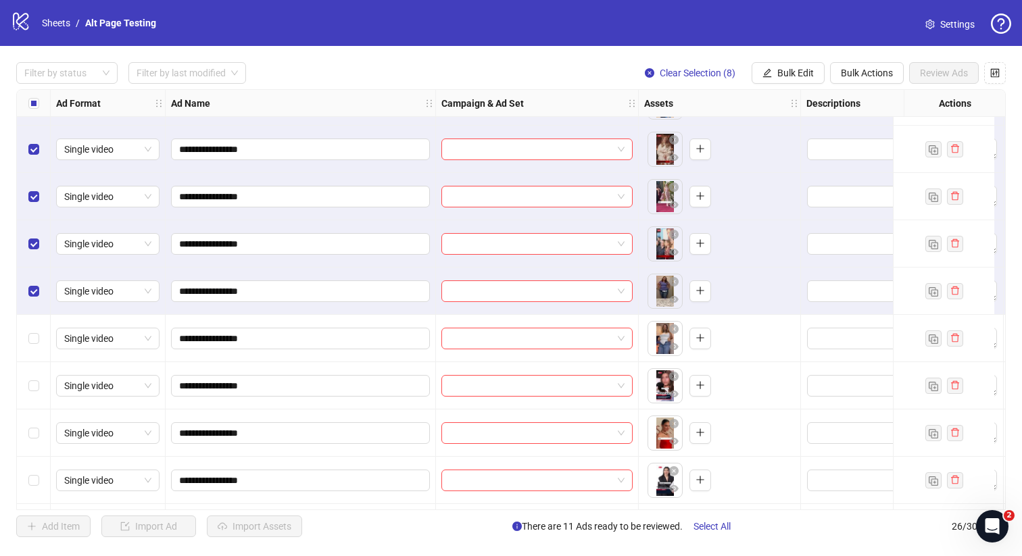
click at [32, 348] on div "Select row 21" at bounding box center [34, 338] width 34 height 47
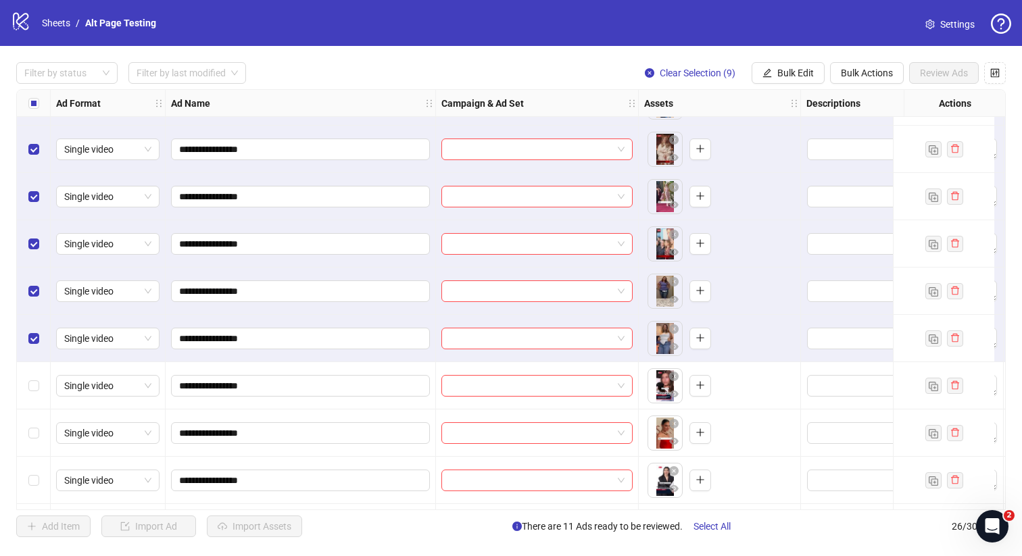
click at [32, 374] on div "Select row 22" at bounding box center [34, 385] width 34 height 47
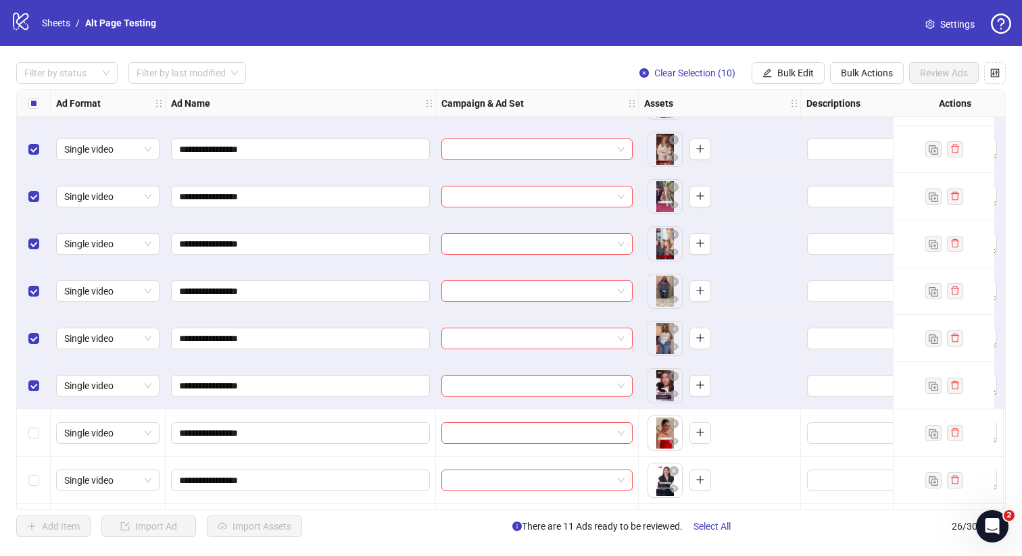
click at [25, 438] on div "Select row 23" at bounding box center [34, 432] width 34 height 47
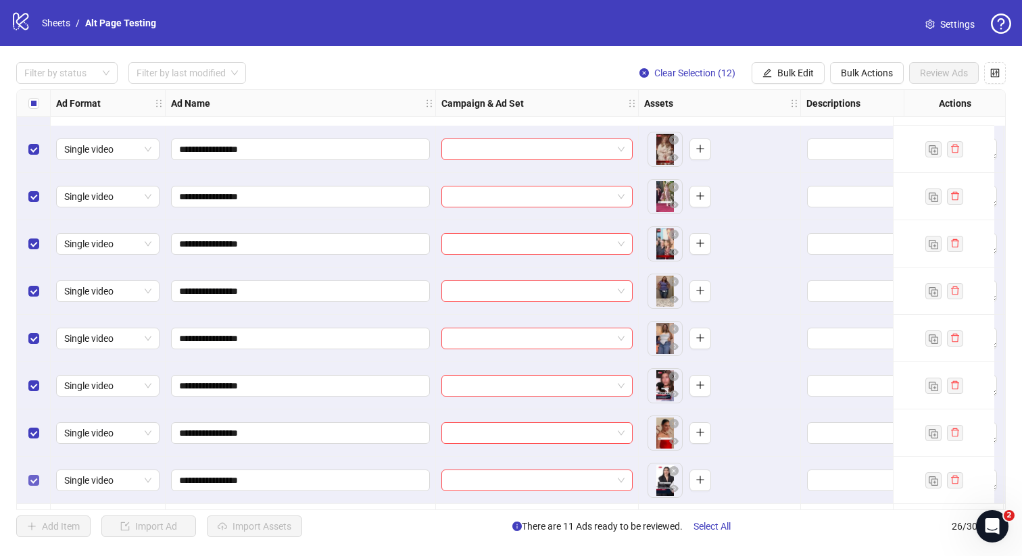
scroll to position [843, 0]
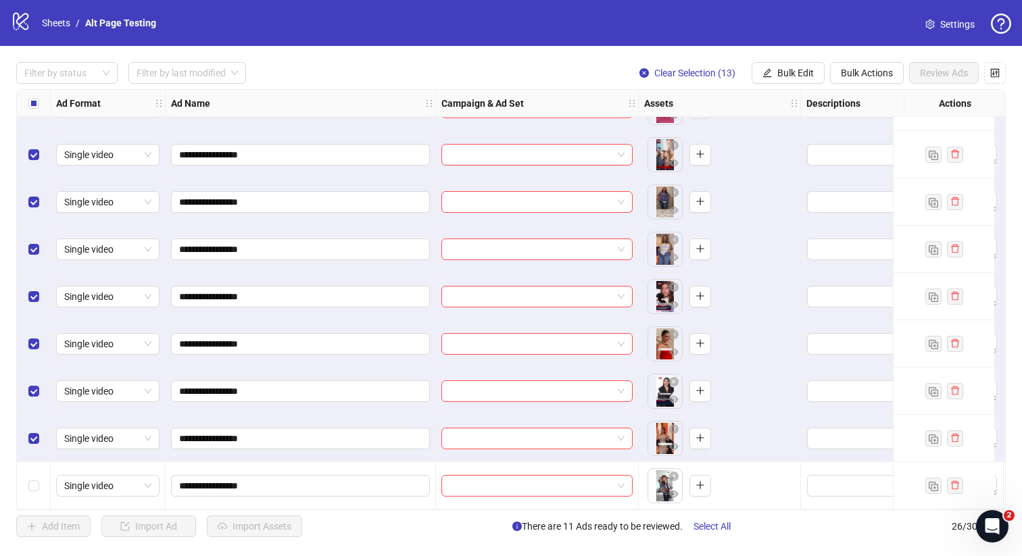
click at [39, 487] on div "Select row 26" at bounding box center [34, 485] width 34 height 47
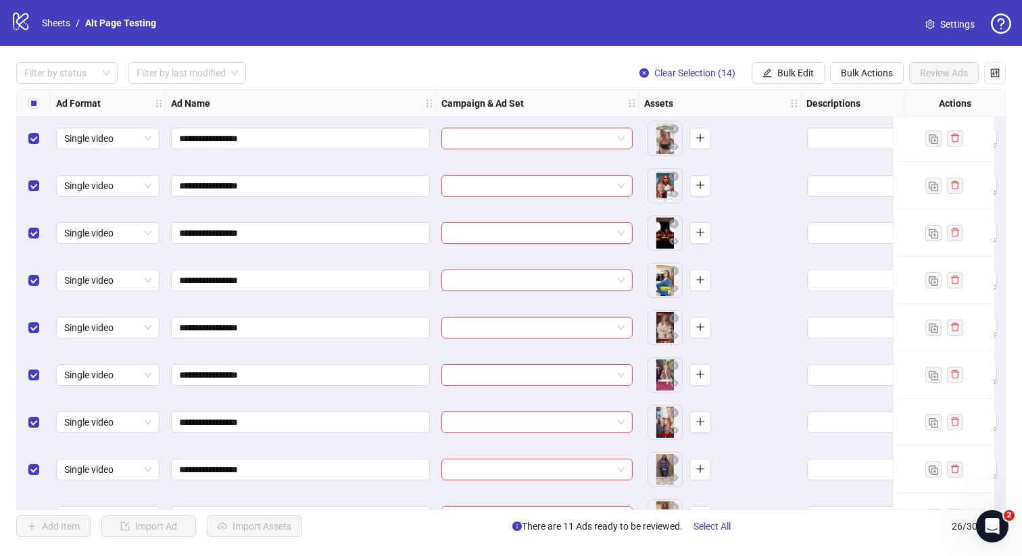
scroll to position [553, 0]
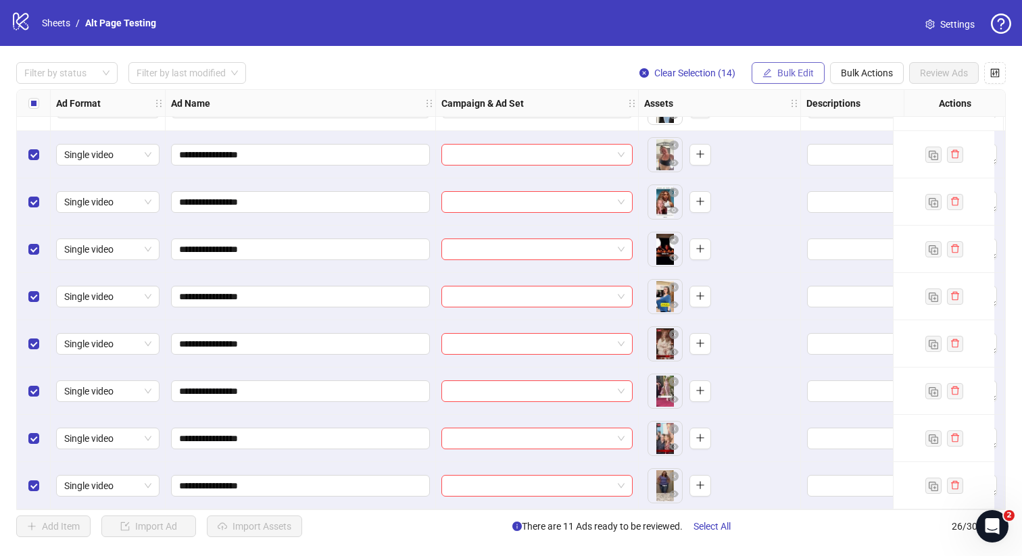
click at [772, 71] on button "Bulk Edit" at bounding box center [787, 73] width 73 height 22
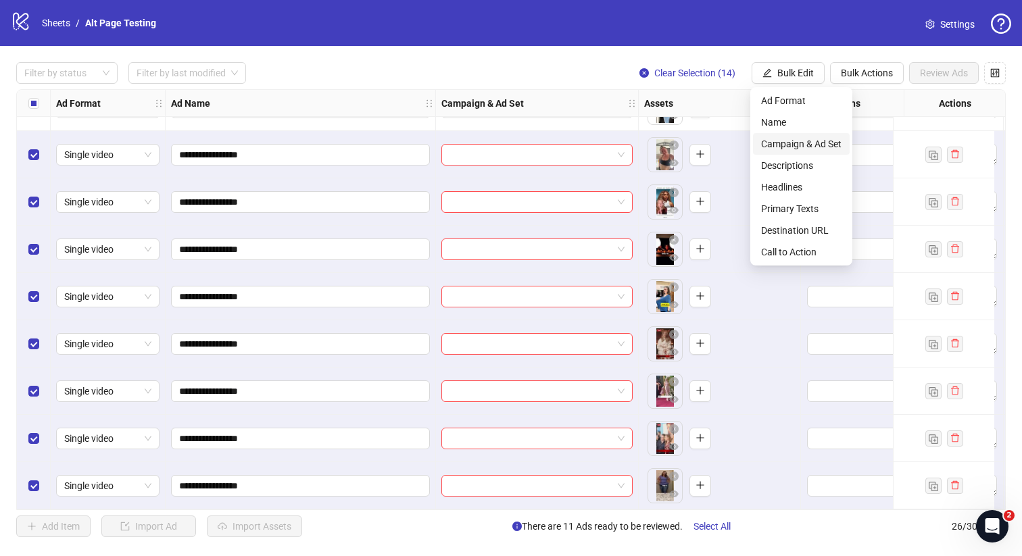
click at [801, 141] on span "Campaign & Ad Set" at bounding box center [801, 143] width 80 height 15
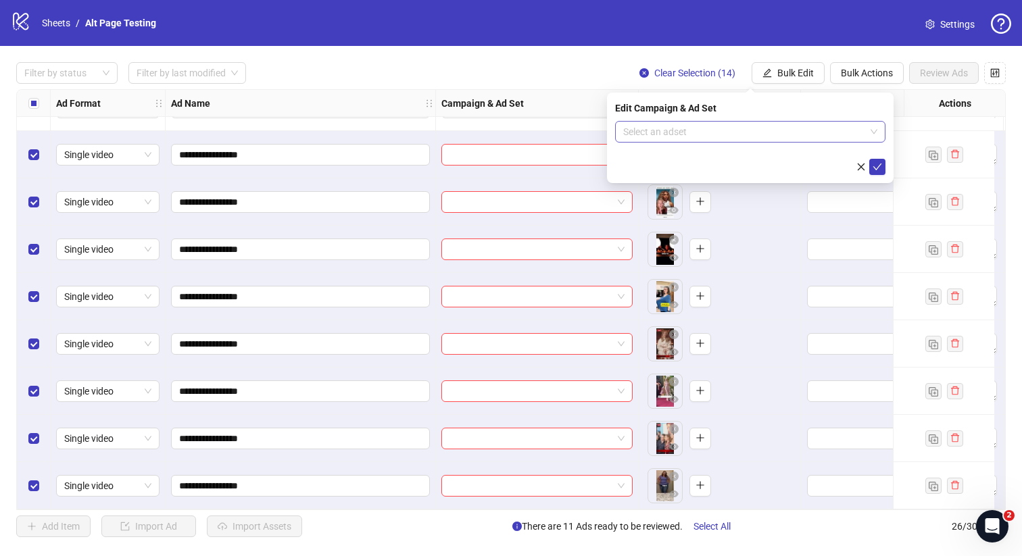
click at [764, 136] on input "search" at bounding box center [744, 132] width 242 height 20
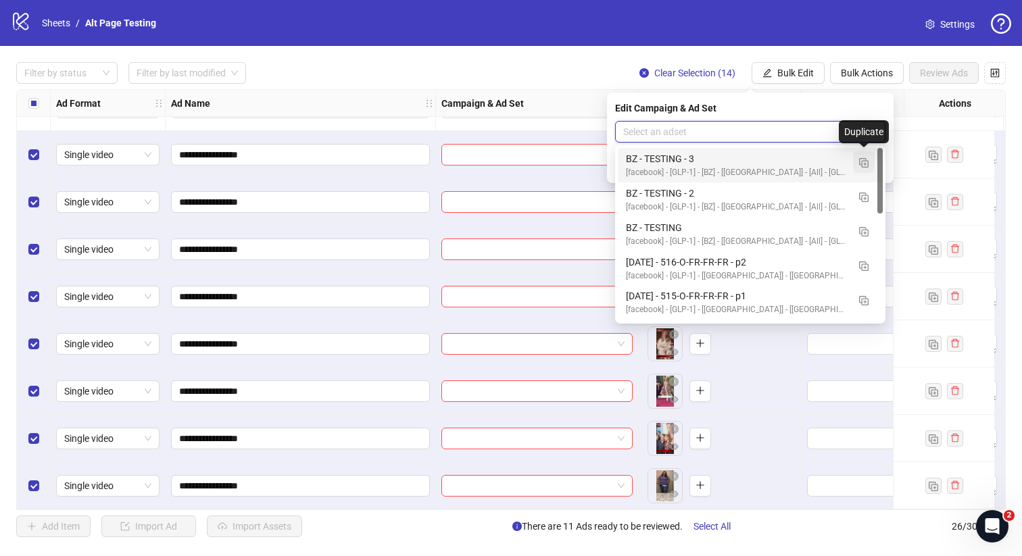
click at [867, 164] on img "button" at bounding box center [863, 162] width 9 height 9
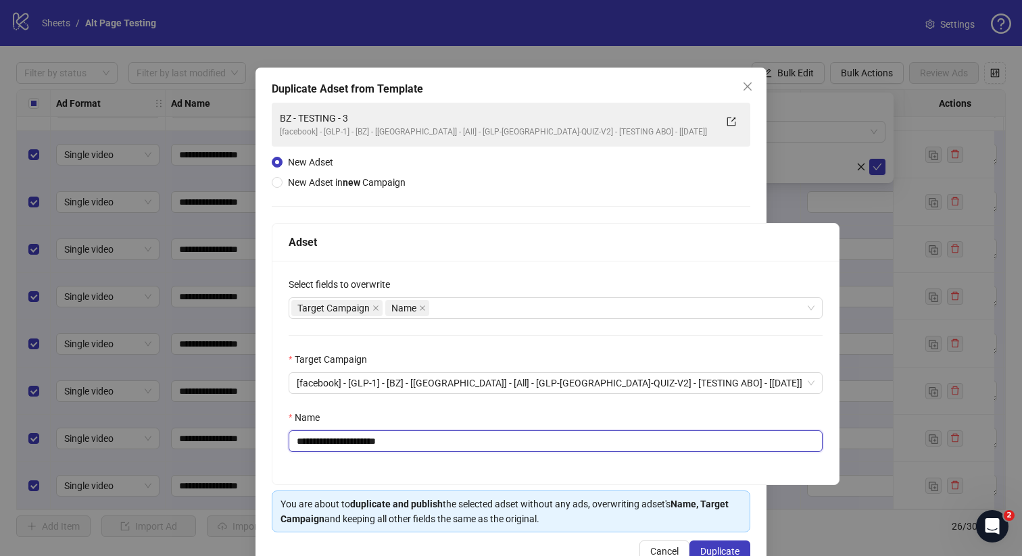
click at [399, 442] on input "**********" at bounding box center [556, 441] width 534 height 22
type input "**********"
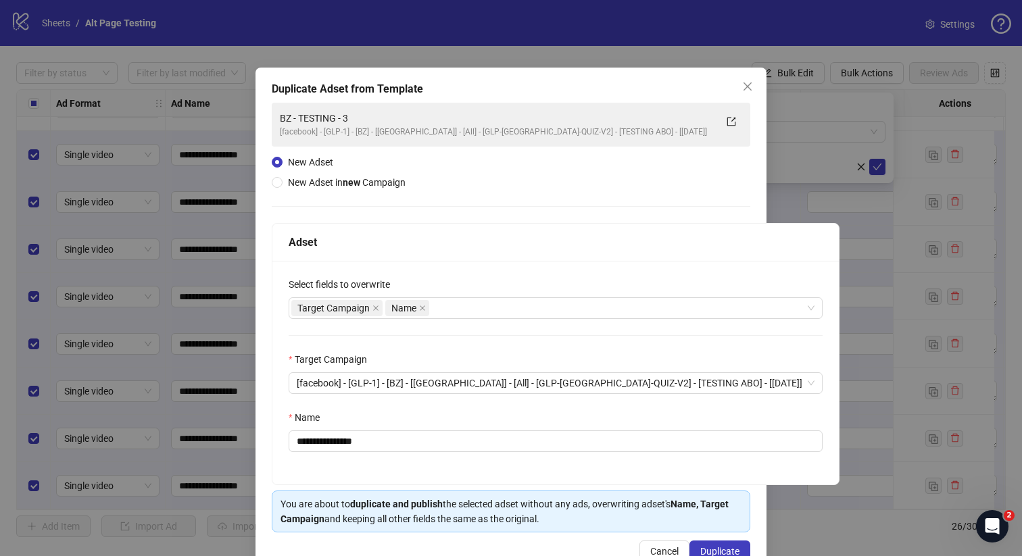
click at [425, 419] on div "Name" at bounding box center [556, 420] width 534 height 20
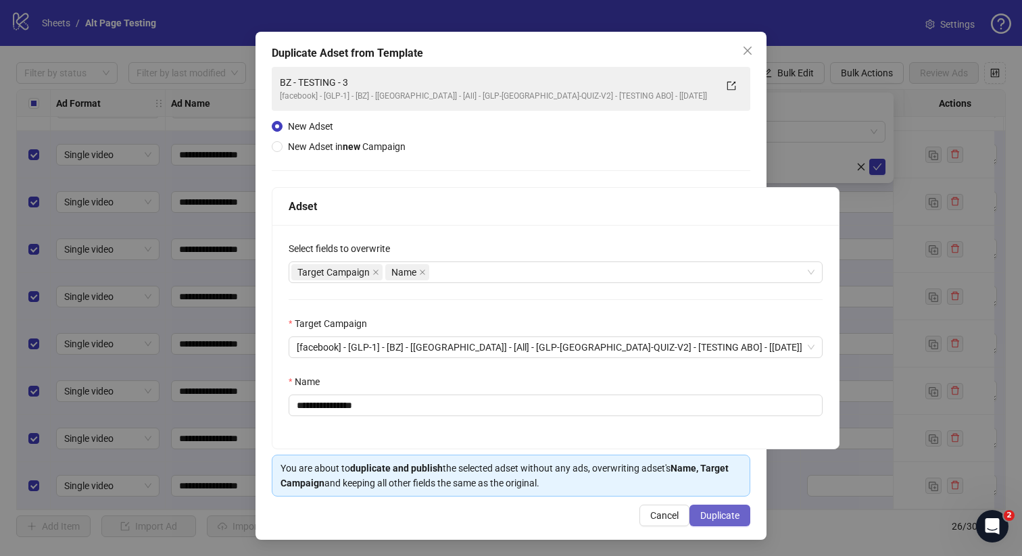
click at [705, 514] on span "Duplicate" at bounding box center [719, 515] width 39 height 11
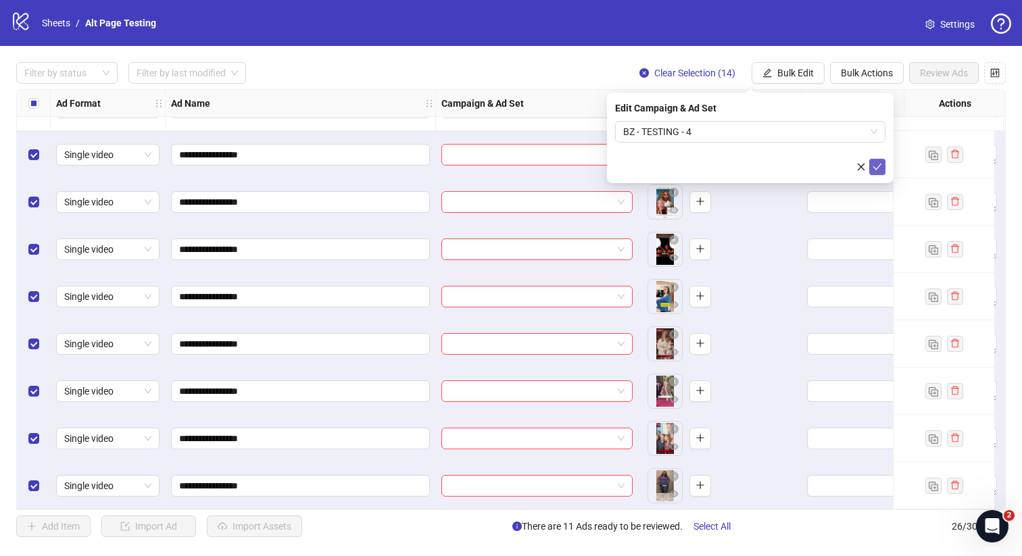
click at [879, 166] on icon "check" at bounding box center [876, 166] width 9 height 9
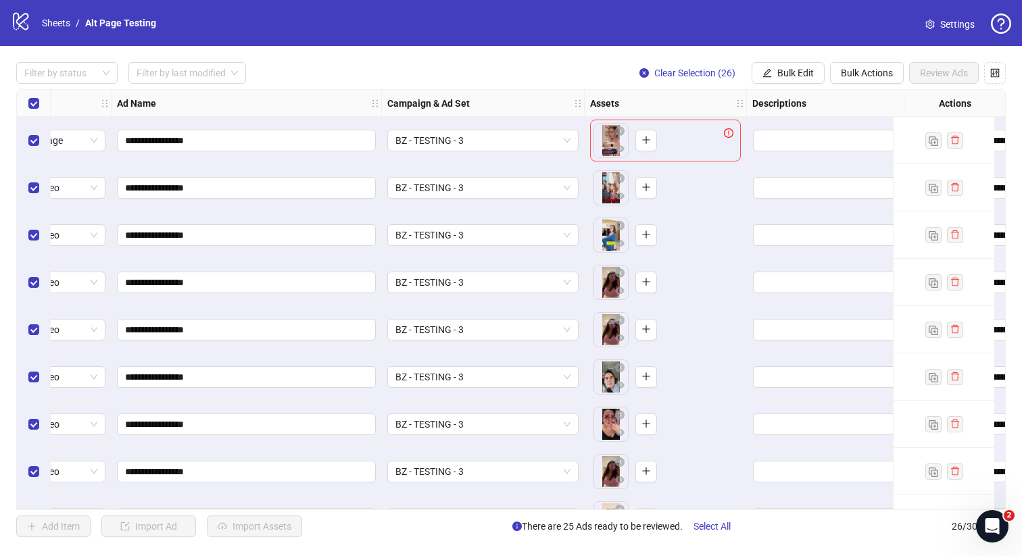
scroll to position [0, 36]
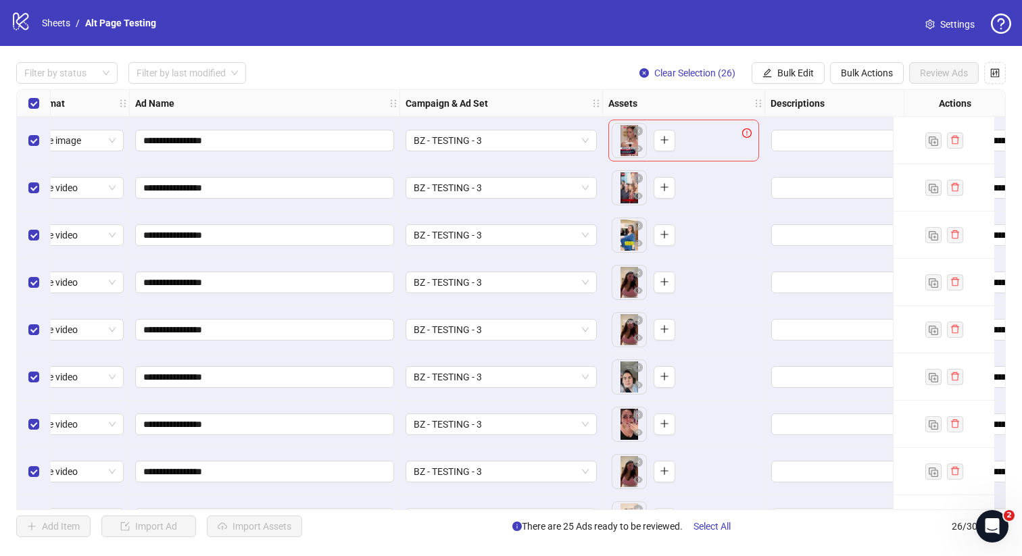
click at [705, 148] on div "To pick up a draggable item, press the space bar. While dragging, use the arrow…" at bounding box center [683, 141] width 151 height 42
click at [745, 137] on icon "exclamation-circle" at bounding box center [746, 132] width 9 height 9
click at [751, 187] on div "To pick up a draggable item, press the space bar. While dragging, use the arrow…" at bounding box center [683, 188] width 151 height 42
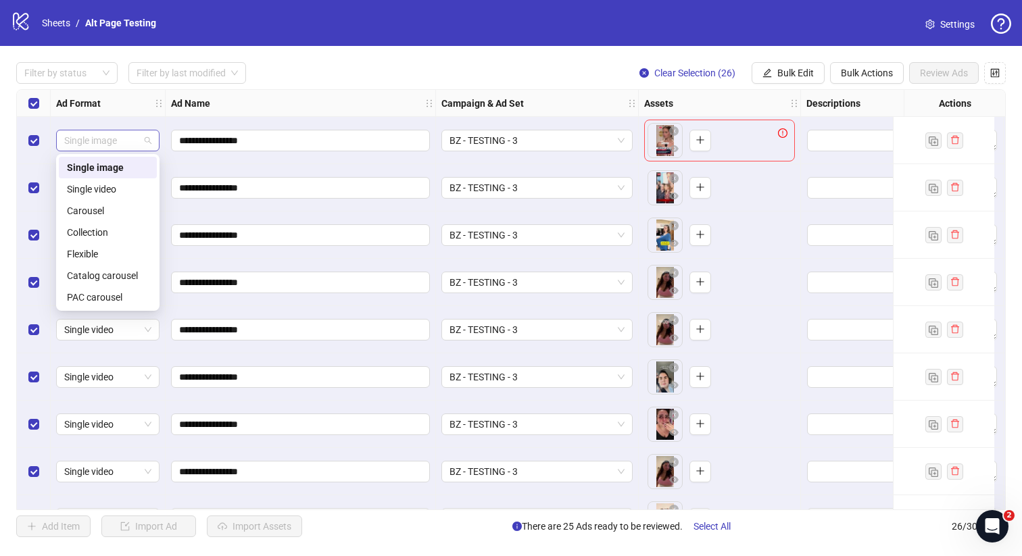
click at [141, 143] on span "Single image" at bounding box center [107, 140] width 87 height 20
click at [124, 186] on div "Single video" at bounding box center [108, 189] width 82 height 15
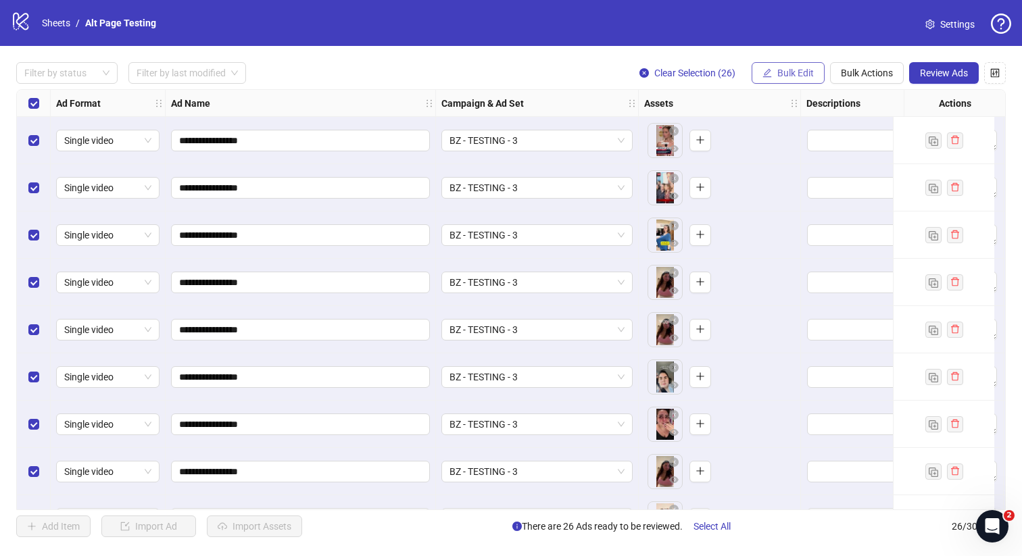
click at [802, 76] on span "Bulk Edit" at bounding box center [795, 73] width 36 height 11
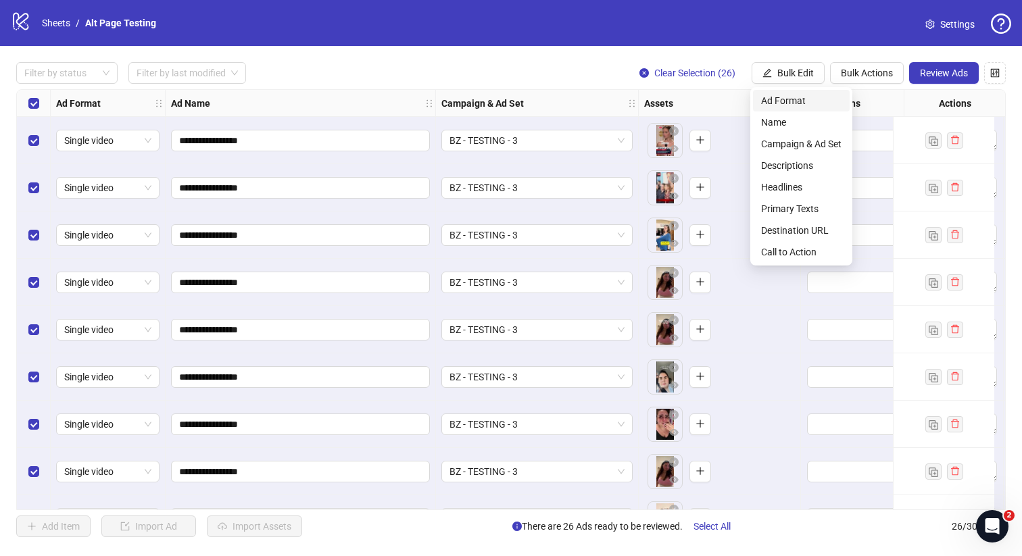
click at [801, 98] on span "Ad Format" at bounding box center [801, 100] width 80 height 15
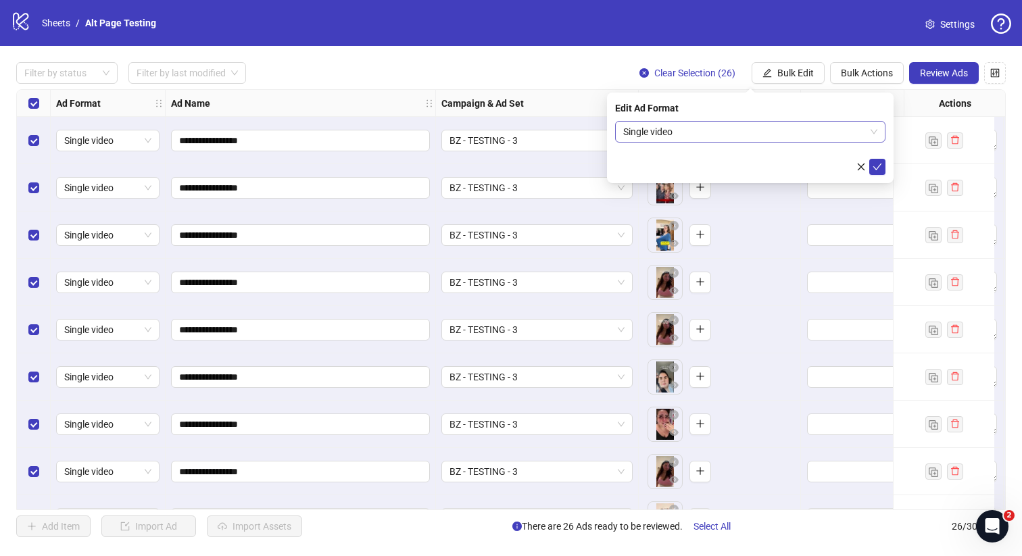
click at [717, 141] on span "Single video" at bounding box center [750, 132] width 254 height 20
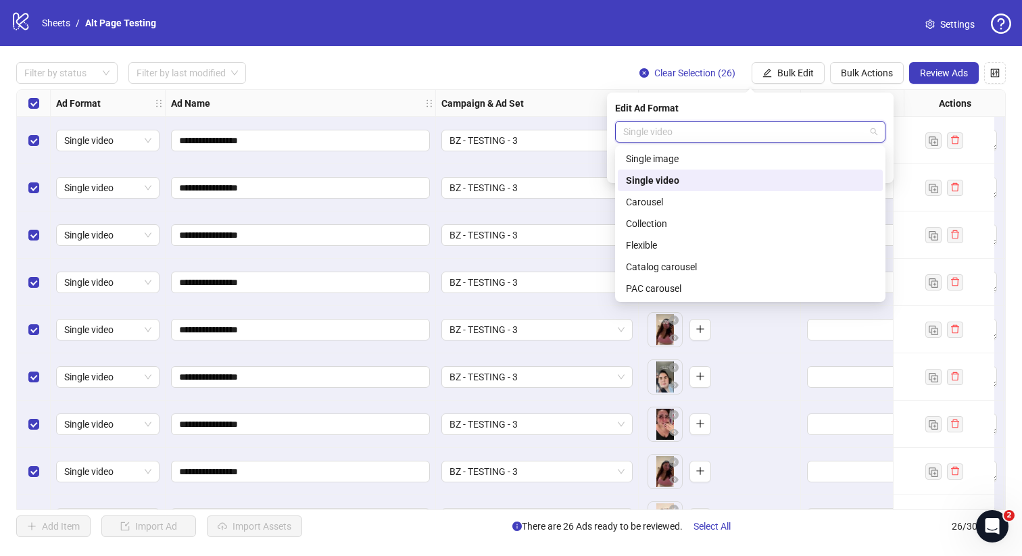
click at [676, 184] on div "Single video" at bounding box center [750, 180] width 249 height 15
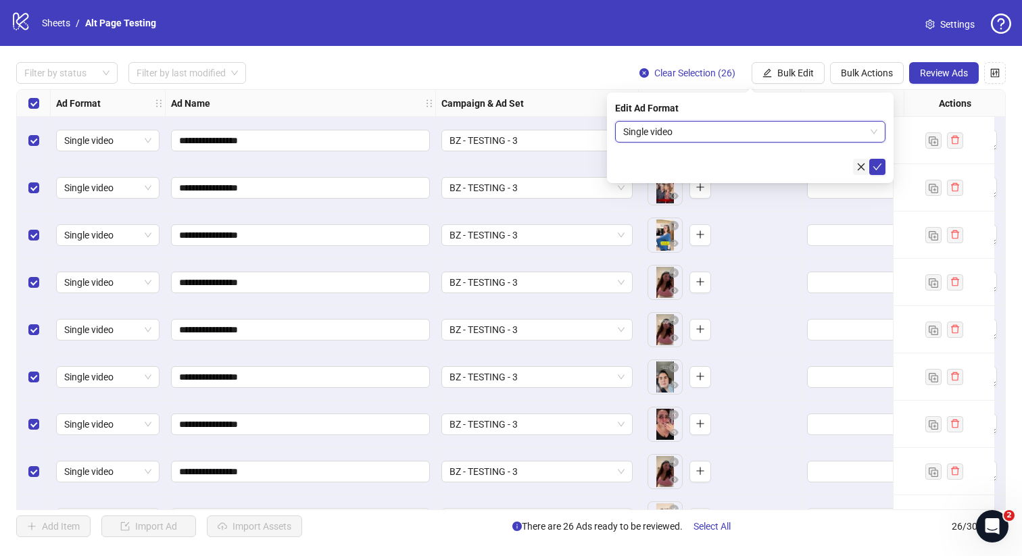
click at [865, 167] on icon "close" at bounding box center [860, 166] width 9 height 9
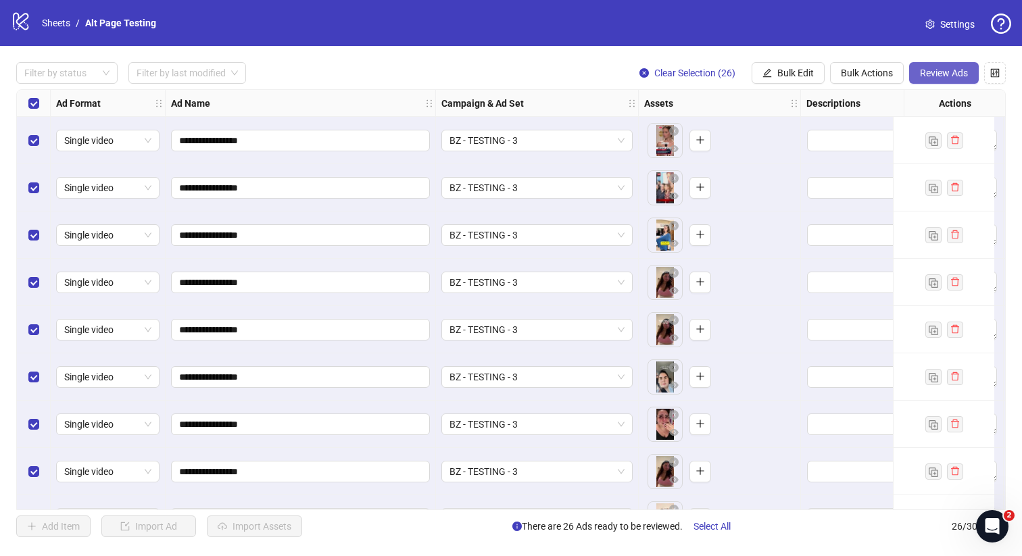
click at [943, 68] on span "Review Ads" at bounding box center [944, 73] width 48 height 11
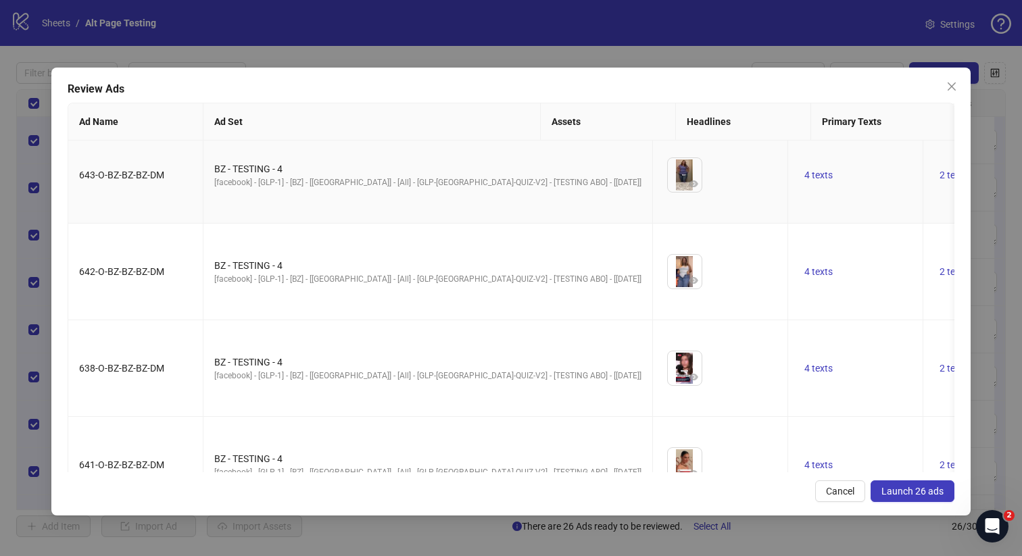
scroll to position [2181, 0]
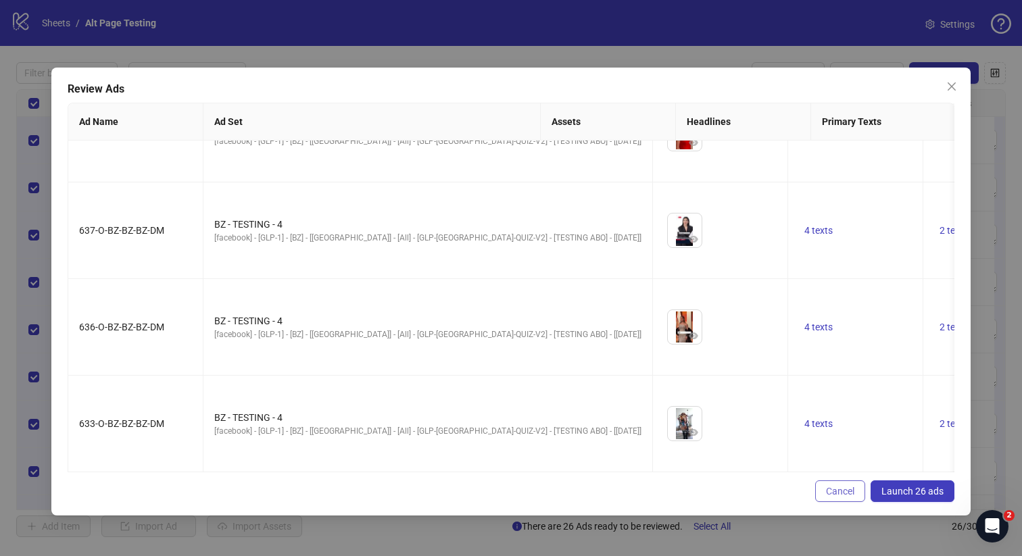
click at [843, 494] on span "Cancel" at bounding box center [840, 491] width 28 height 11
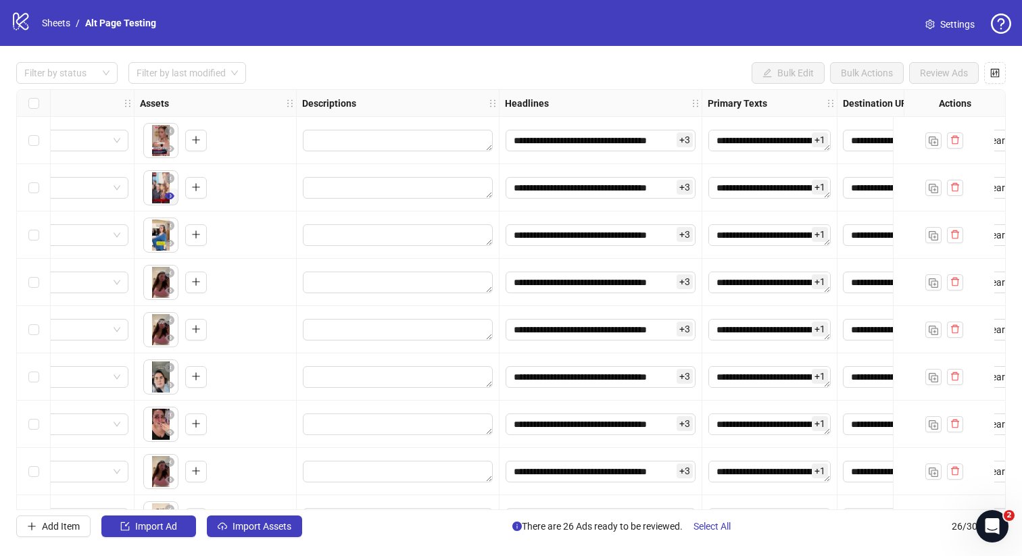
scroll to position [0, 692]
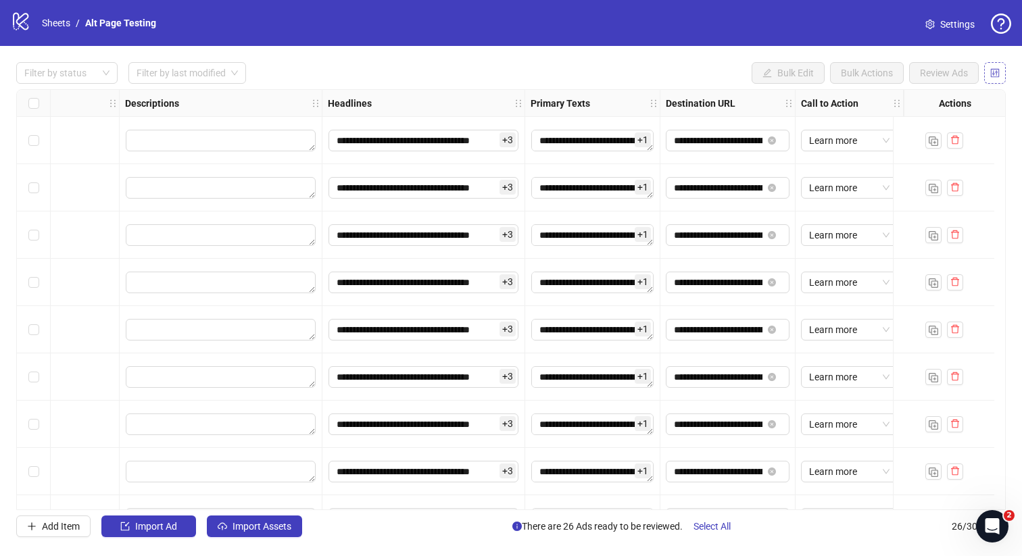
click at [991, 77] on span "button" at bounding box center [994, 73] width 9 height 11
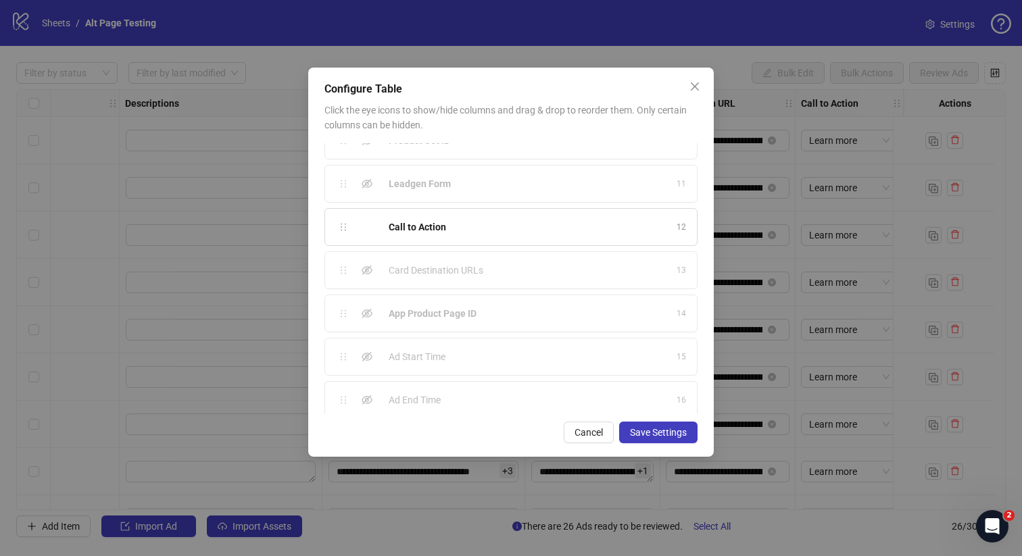
scroll to position [422, 0]
click at [371, 344] on icon "eye-invisible" at bounding box center [367, 346] width 11 height 11
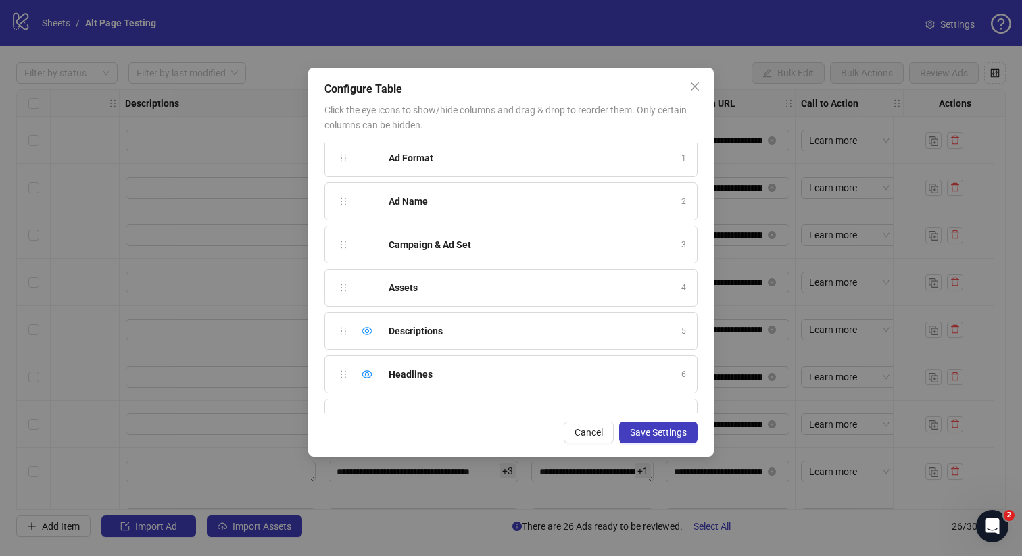
scroll to position [0, 0]
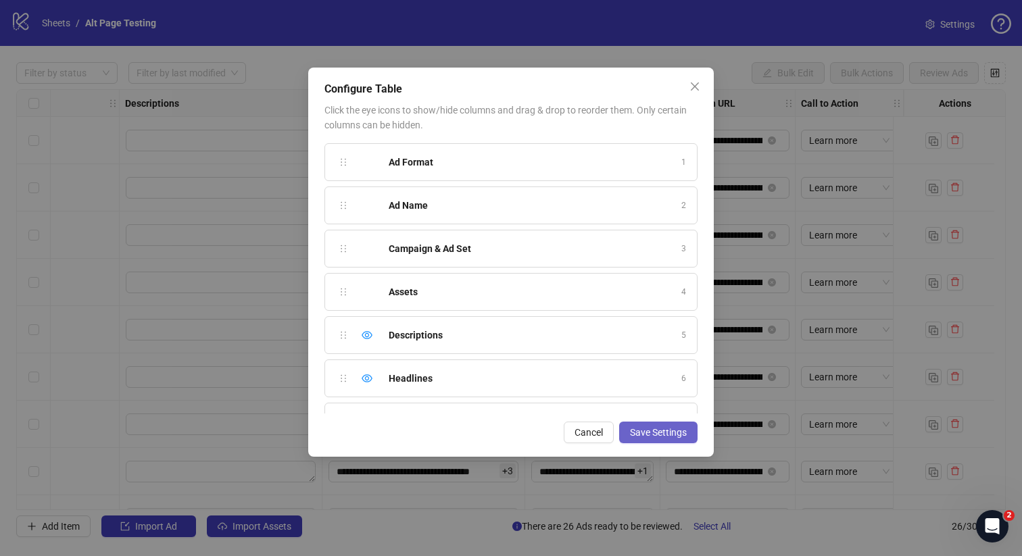
click at [671, 429] on span "Save Settings" at bounding box center [658, 432] width 57 height 11
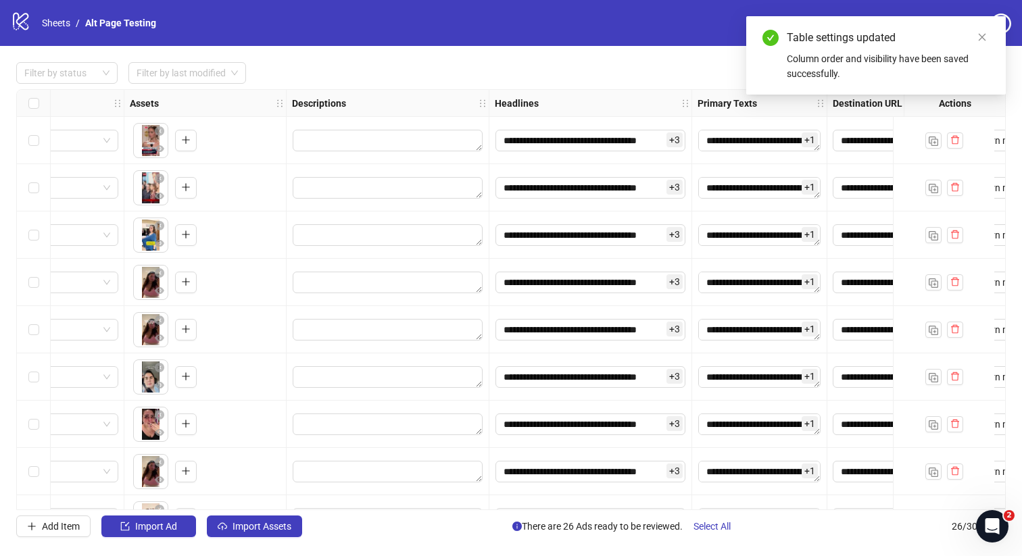
scroll to position [0, 827]
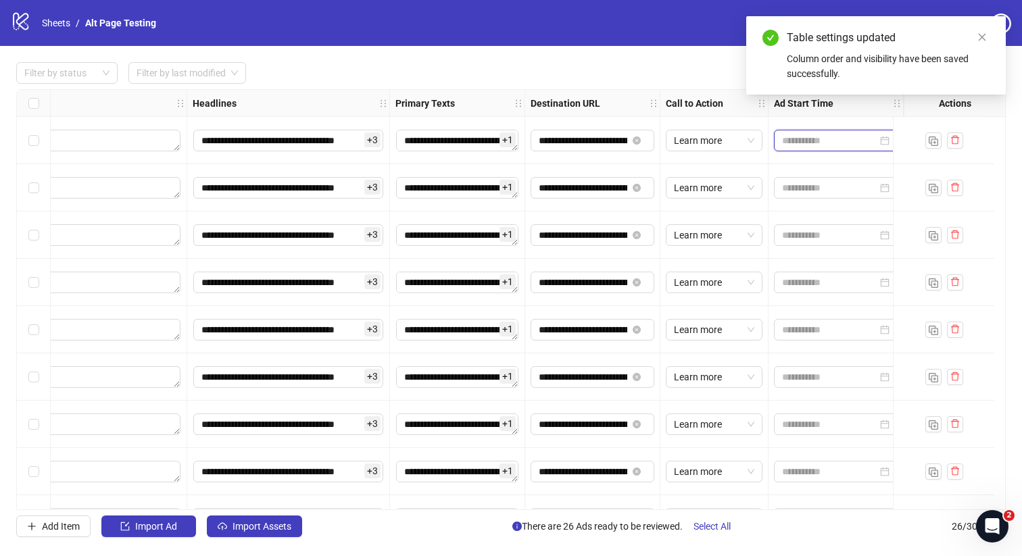
click at [812, 139] on input at bounding box center [829, 140] width 95 height 15
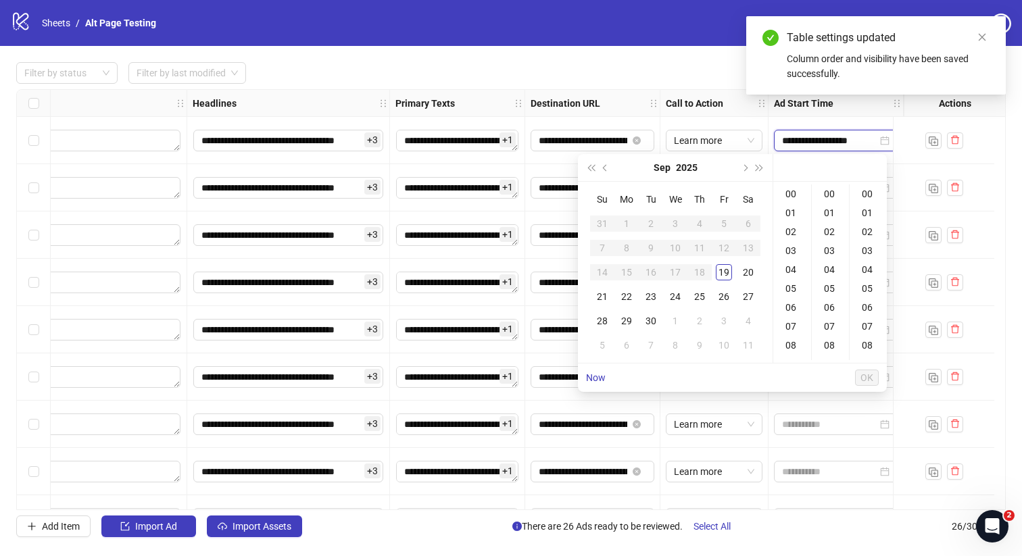
type input "**********"
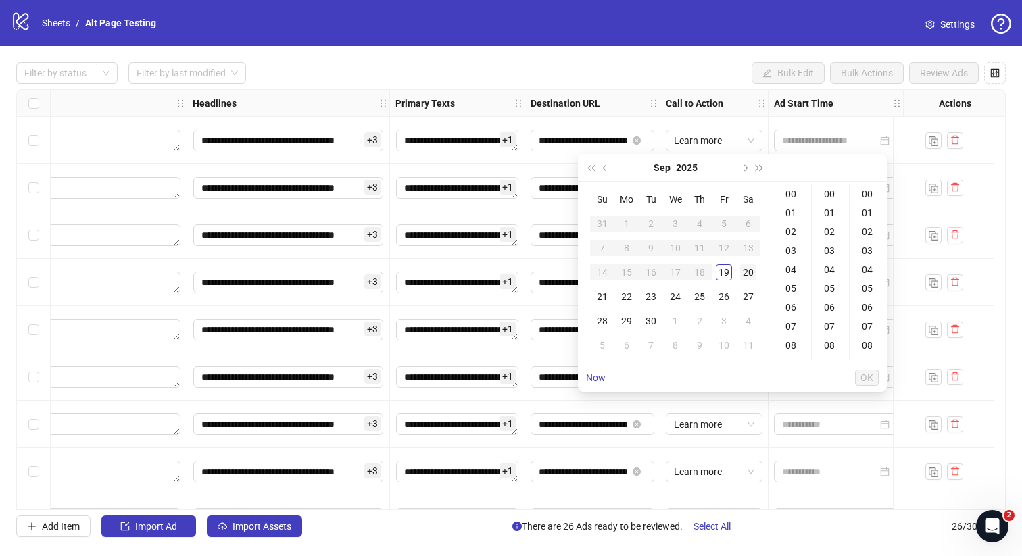
click at [747, 272] on div "20" at bounding box center [748, 272] width 16 height 16
click at [787, 303] on div "06" at bounding box center [792, 307] width 32 height 19
click at [791, 212] on div "07" at bounding box center [792, 212] width 32 height 19
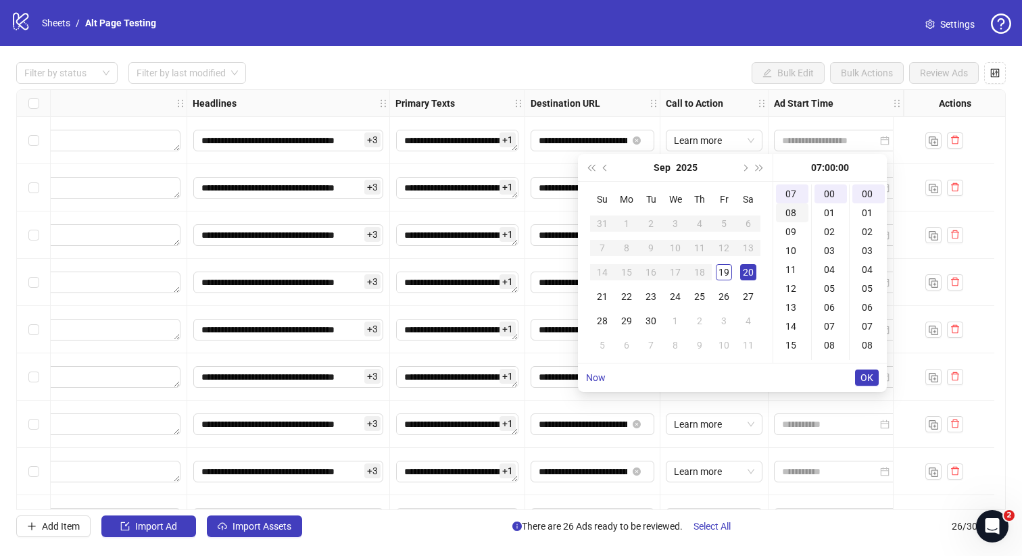
click at [789, 209] on div "08" at bounding box center [792, 212] width 32 height 19
click at [786, 207] on div "07" at bounding box center [792, 211] width 32 height 19
type input "**********"
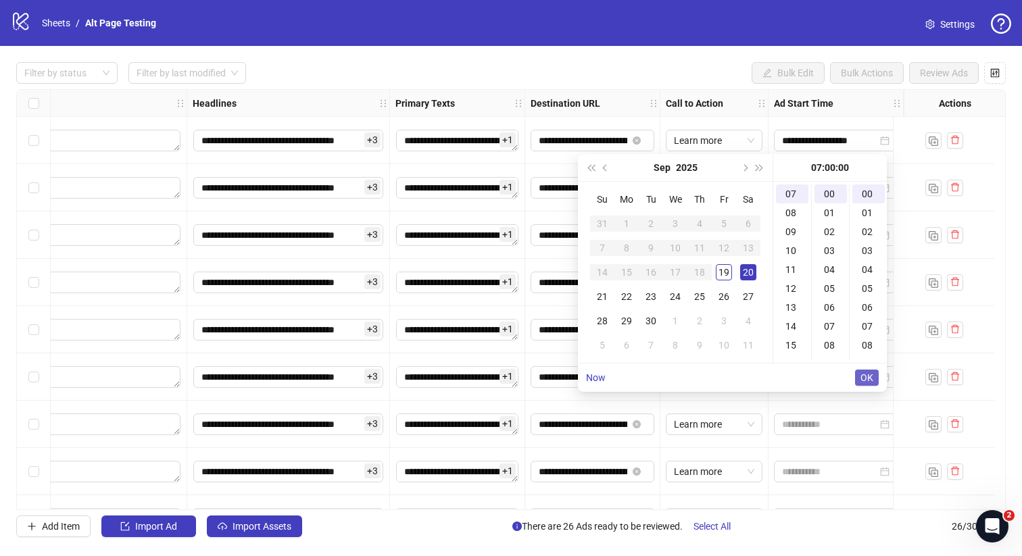
click at [861, 371] on button "OK" at bounding box center [867, 378] width 24 height 16
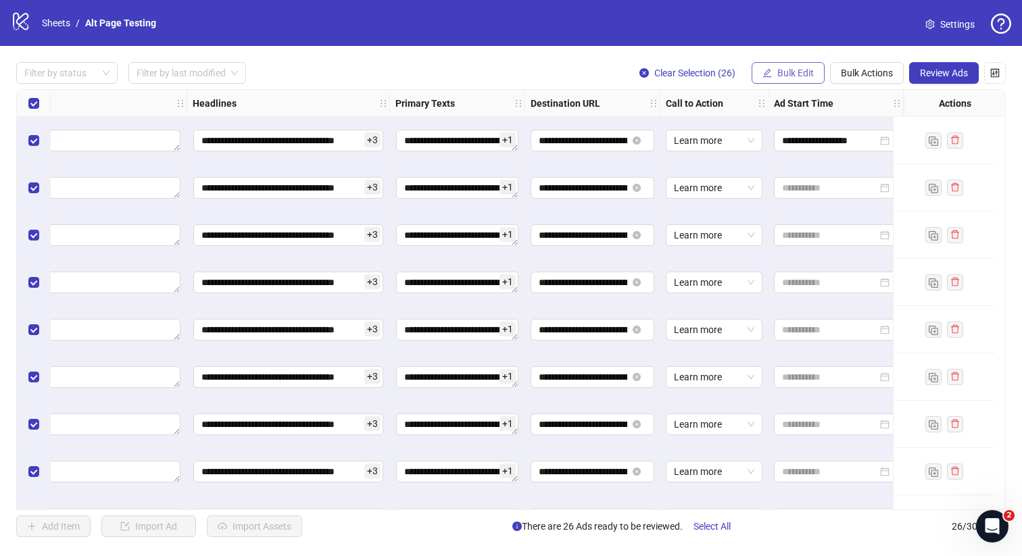
click at [795, 72] on span "Bulk Edit" at bounding box center [795, 73] width 36 height 11
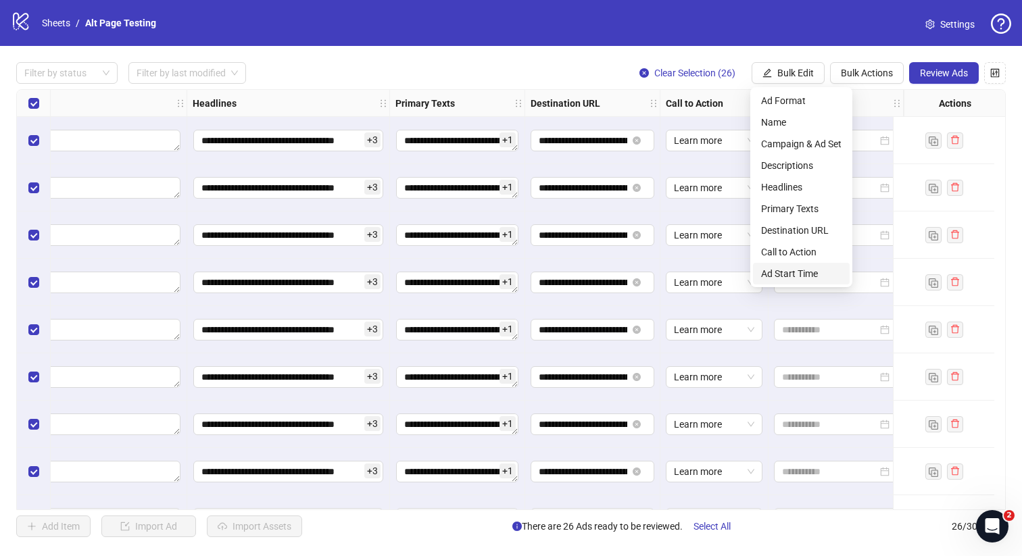
click at [802, 268] on span "Ad Start Time" at bounding box center [801, 273] width 80 height 15
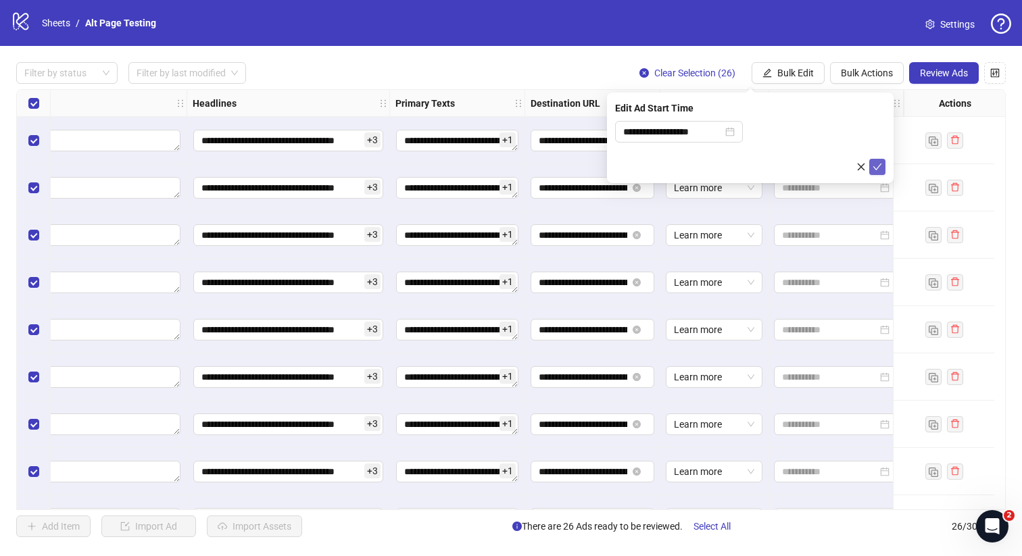
click at [882, 168] on button "submit" at bounding box center [877, 167] width 16 height 16
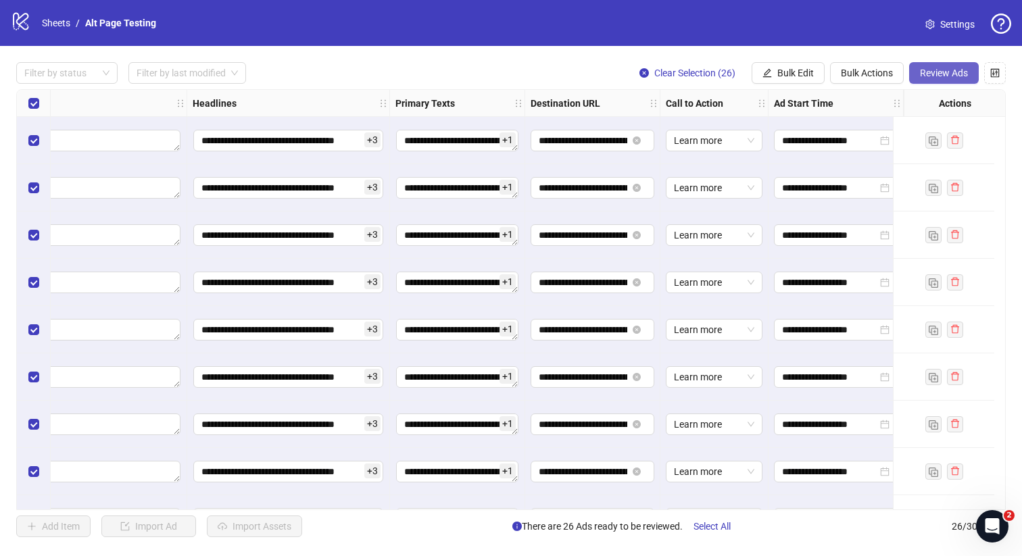
click at [952, 72] on span "Review Ads" at bounding box center [944, 73] width 48 height 11
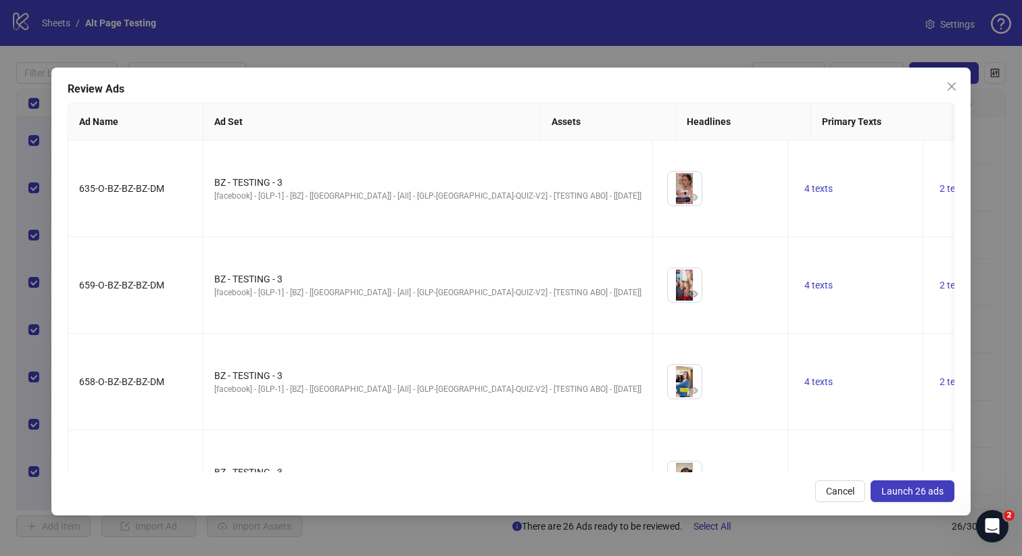
click at [918, 490] on span "Launch 26 ads" at bounding box center [912, 491] width 62 height 11
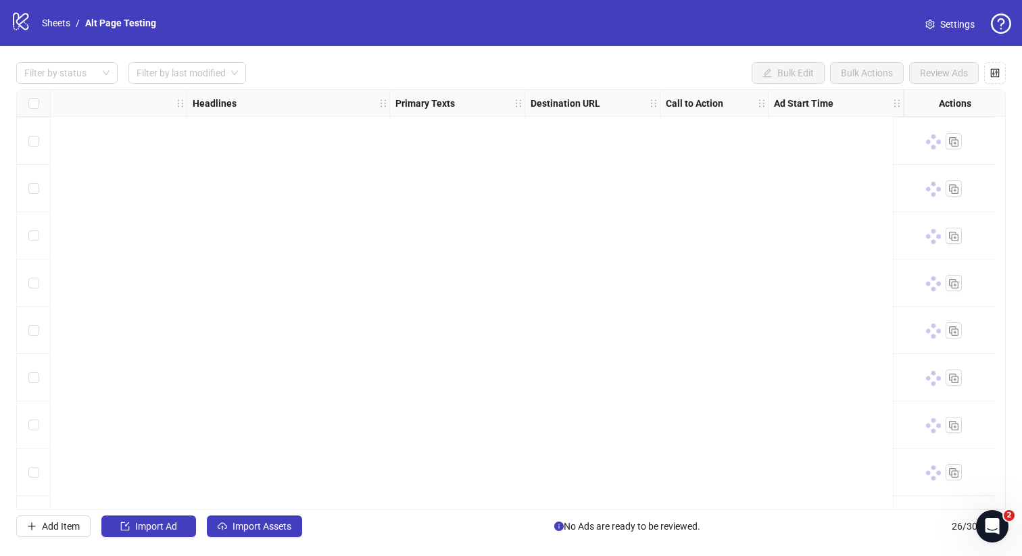
scroll to position [0, 827]
